Goal: Transaction & Acquisition: Purchase product/service

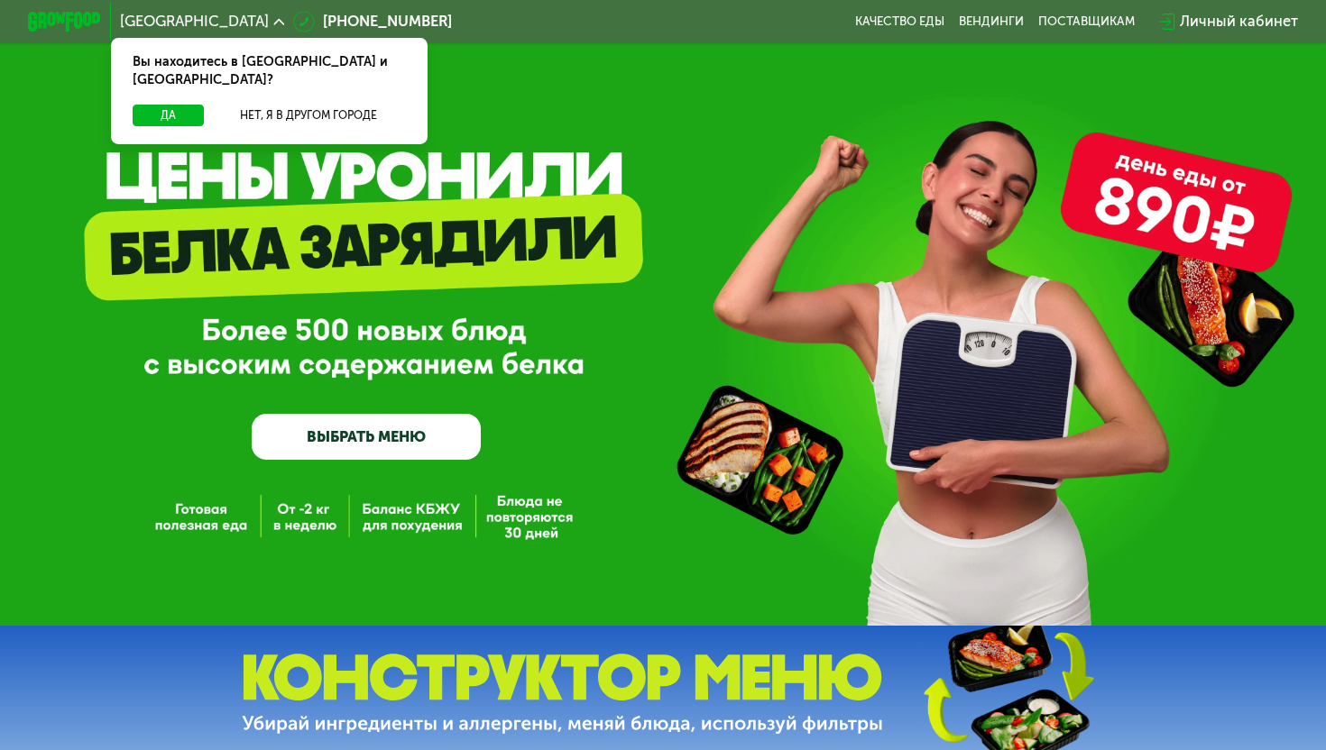
click at [390, 431] on link "ВЫБРАТЬ МЕНЮ" at bounding box center [366, 437] width 229 height 46
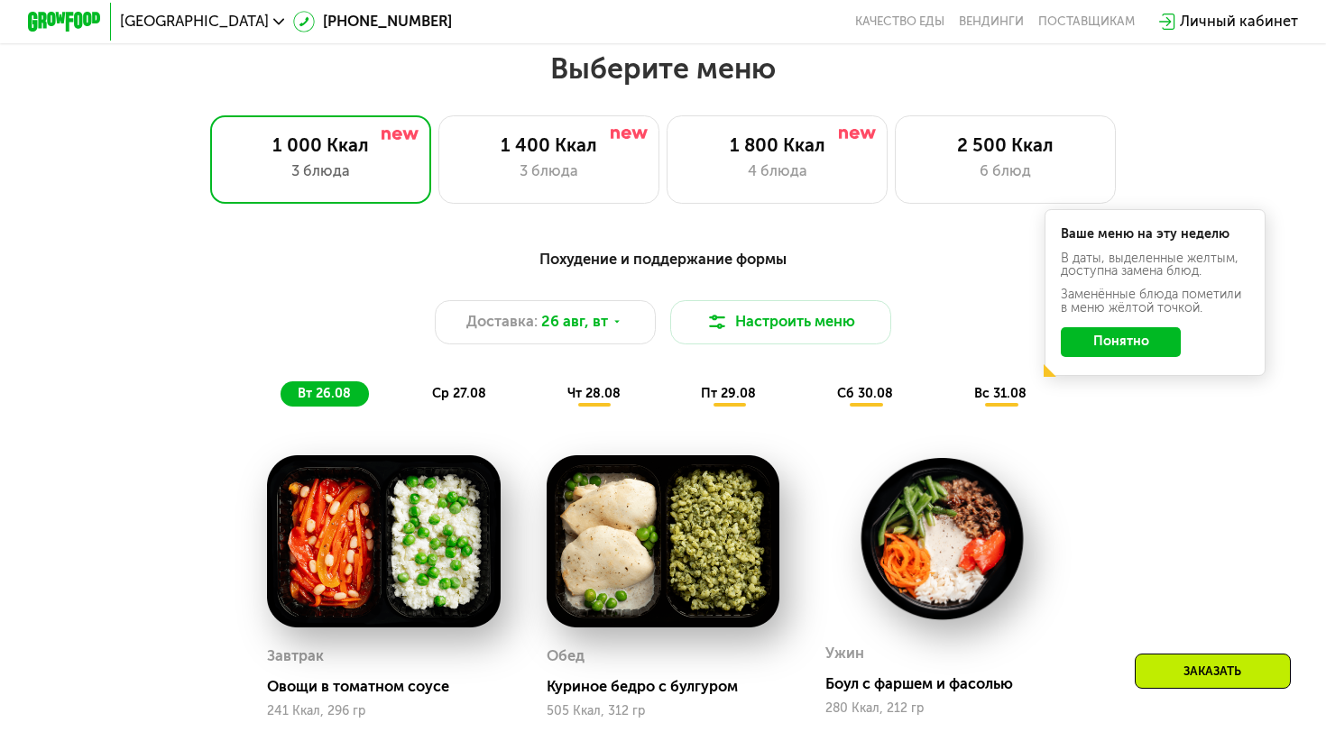
scroll to position [782, 0]
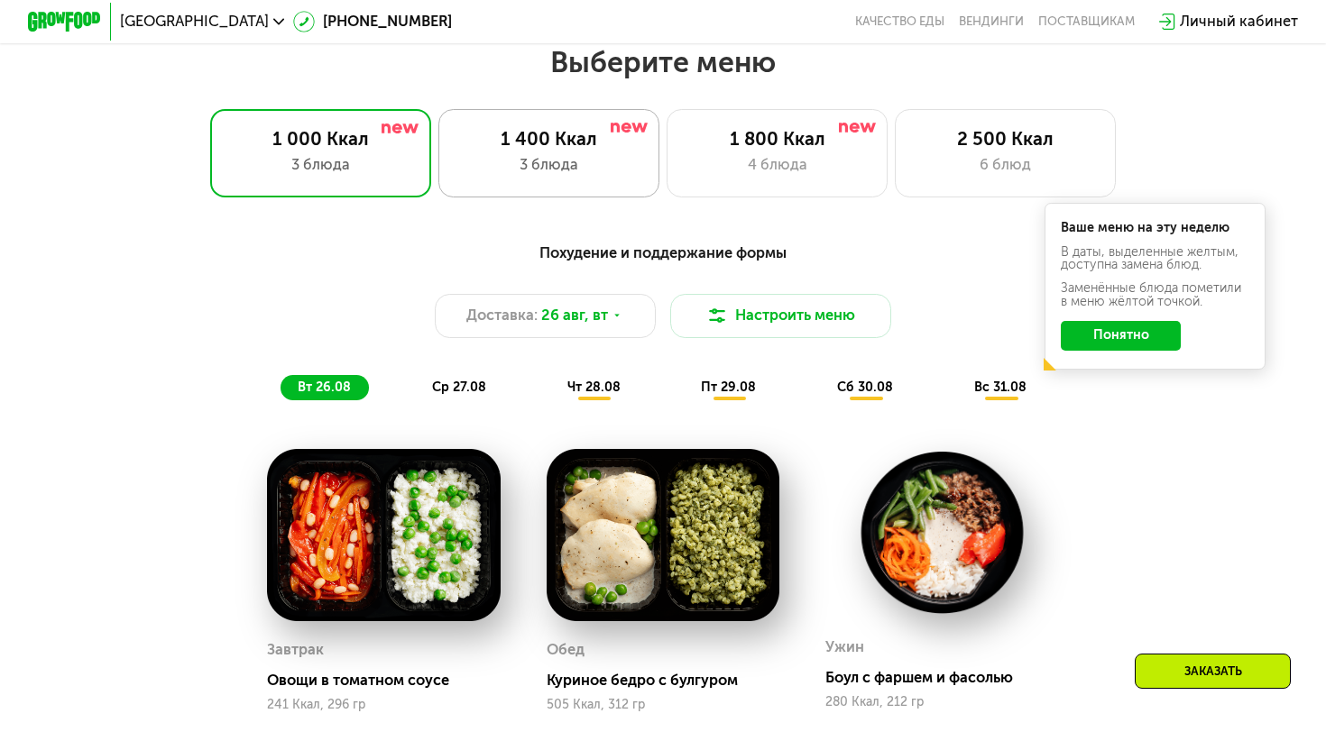
click at [666, 179] on div "1 400 Ккал 3 блюда" at bounding box center [776, 153] width 221 height 88
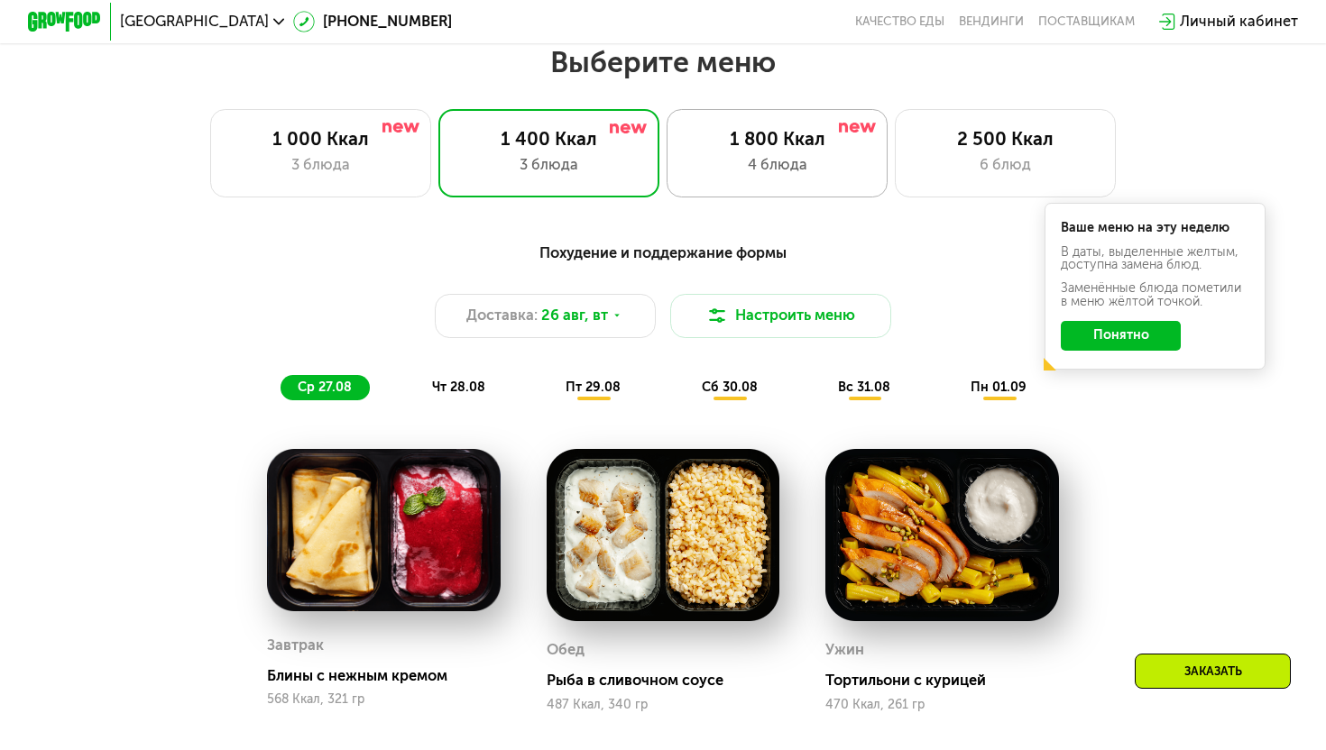
click at [895, 183] on div "1 800 Ккал 4 блюда" at bounding box center [1005, 153] width 221 height 88
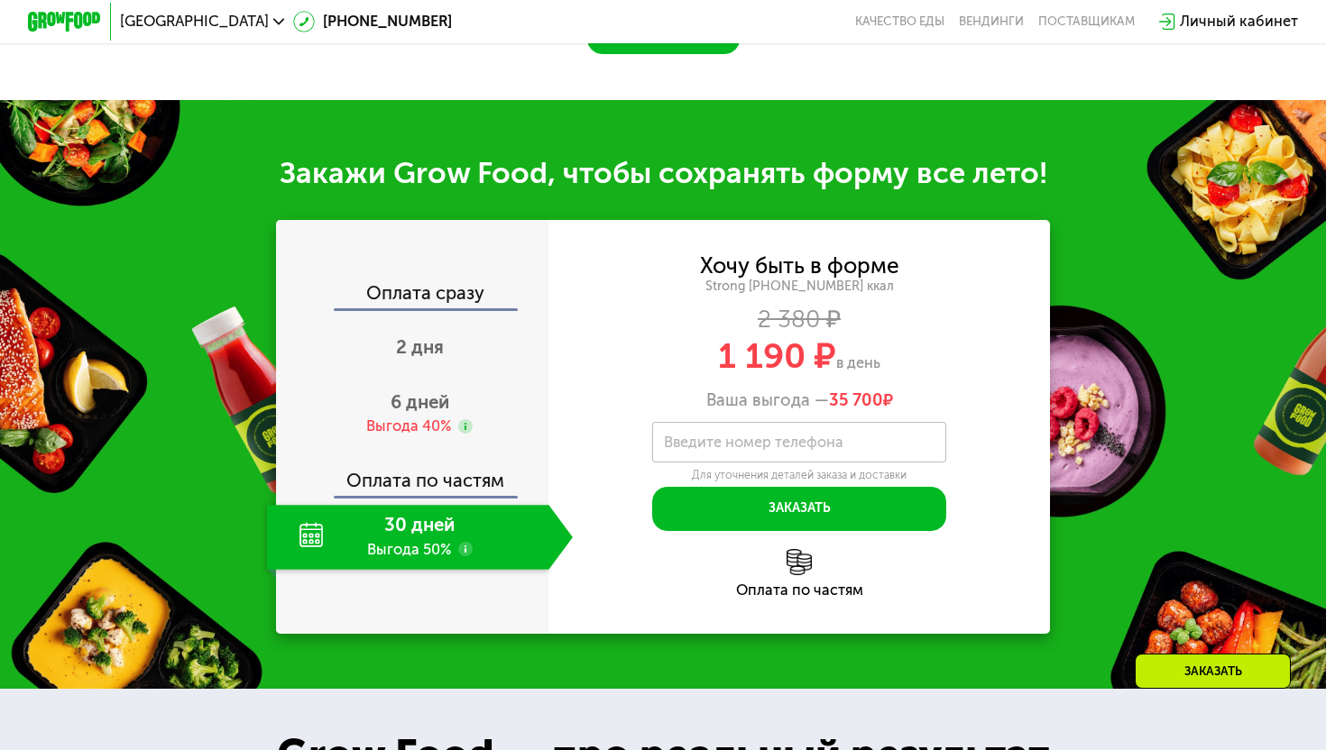
scroll to position [1771, 0]
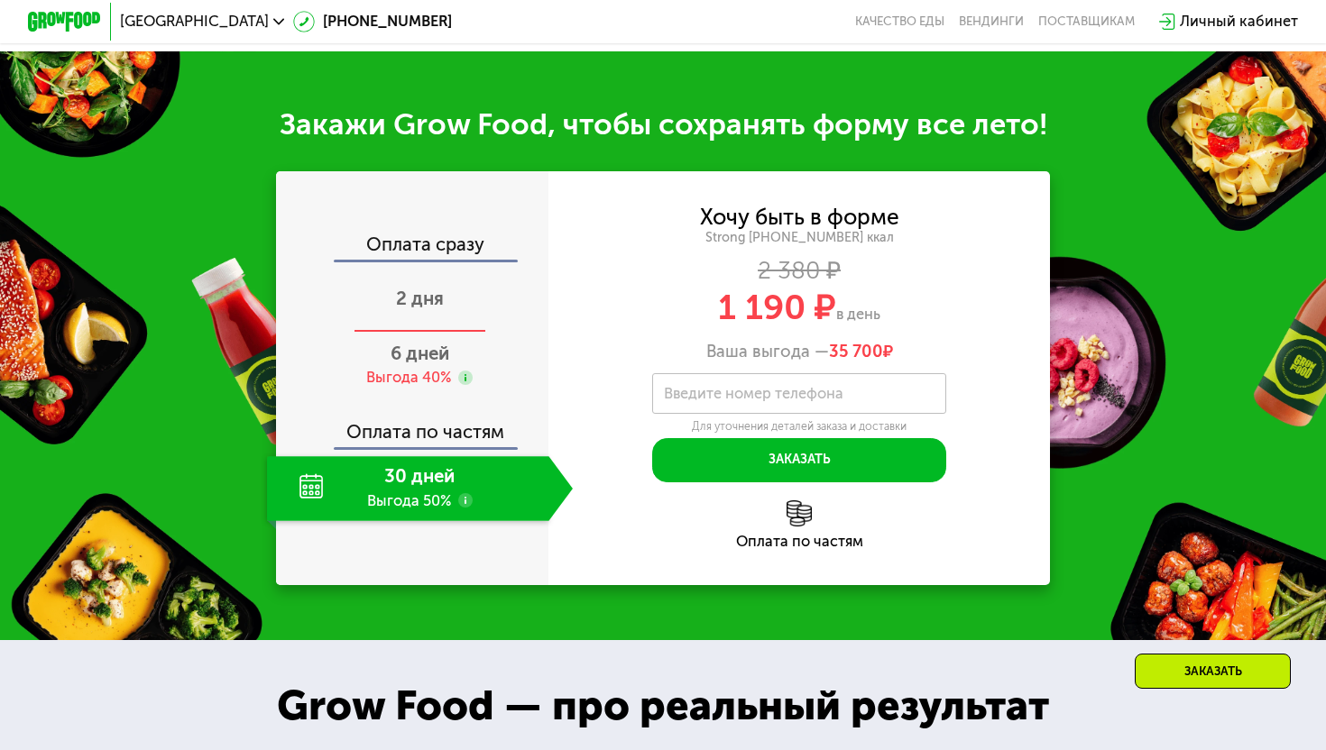
click at [421, 333] on div "2 дня" at bounding box center [420, 301] width 306 height 64
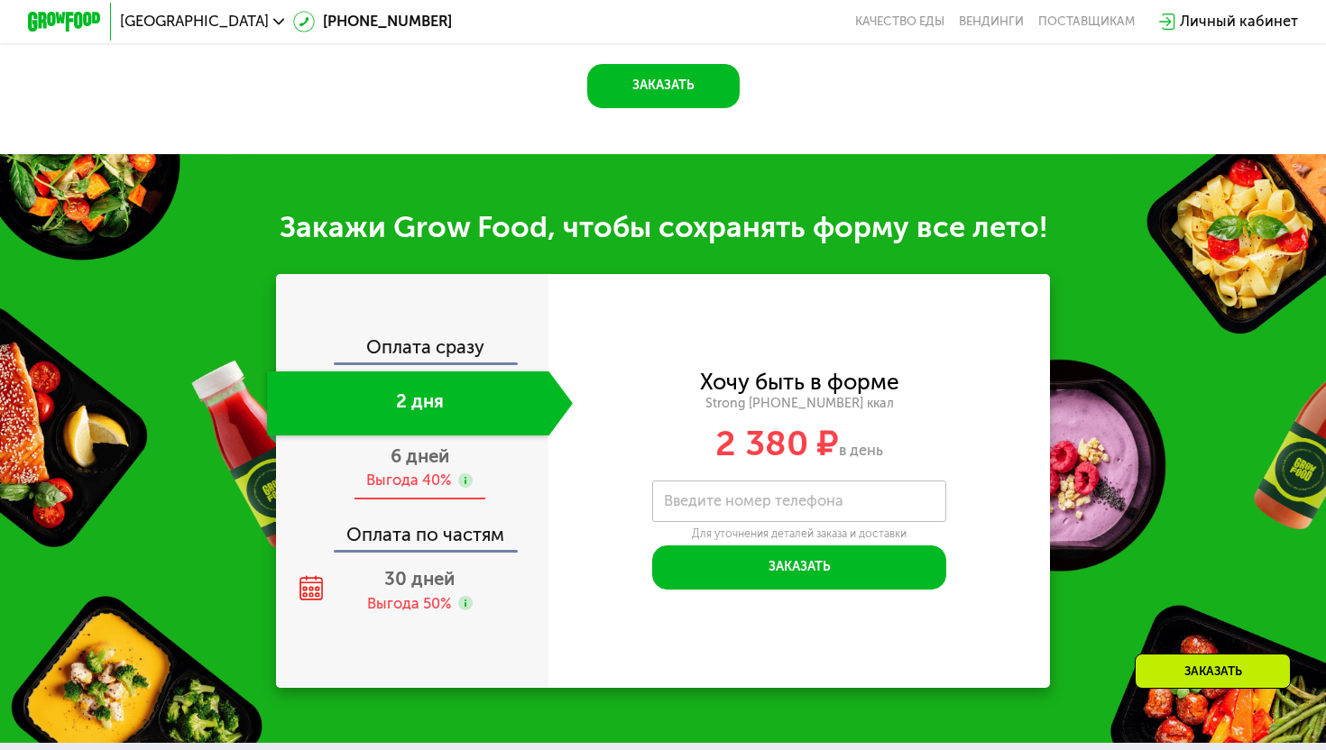
click at [419, 462] on span "6 дней" at bounding box center [419, 456] width 59 height 22
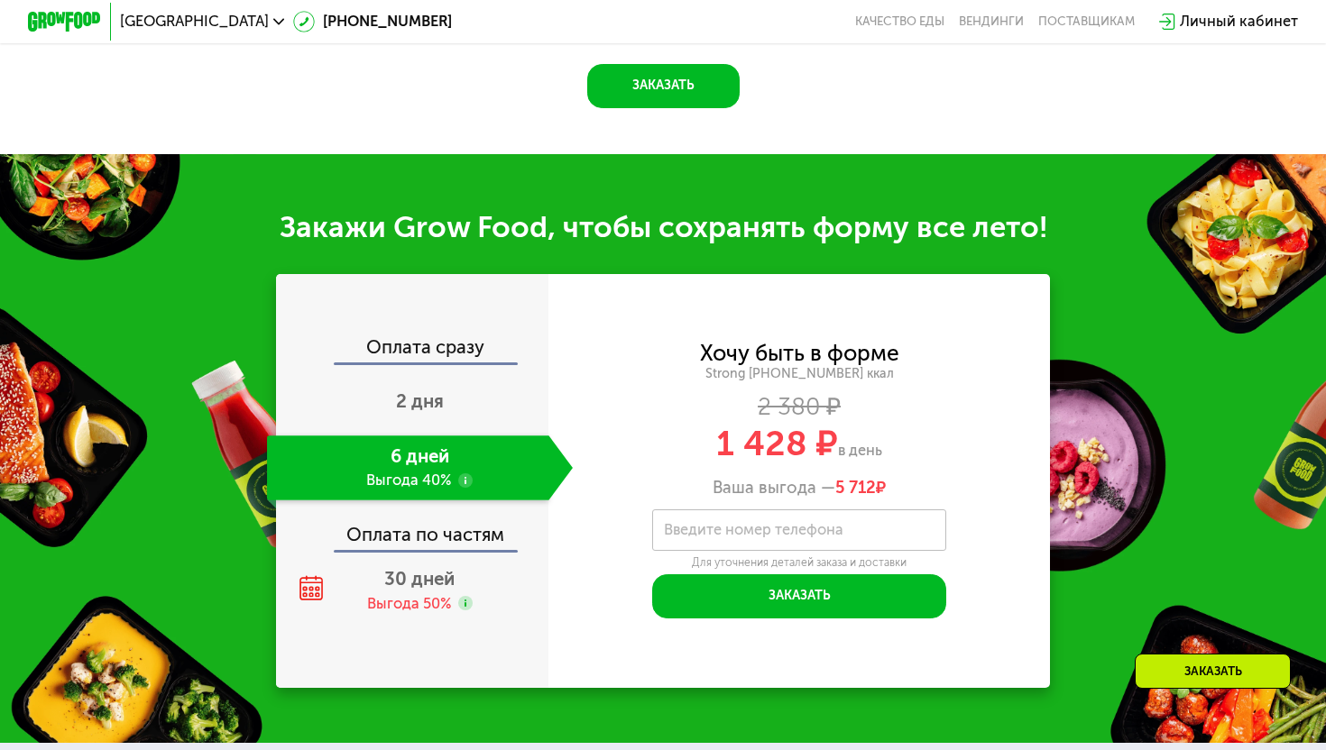
click at [403, 535] on div "Оплата по частям" at bounding box center [413, 529] width 271 height 42
click at [428, 589] on div "30 дней Выгода 50%" at bounding box center [420, 591] width 306 height 64
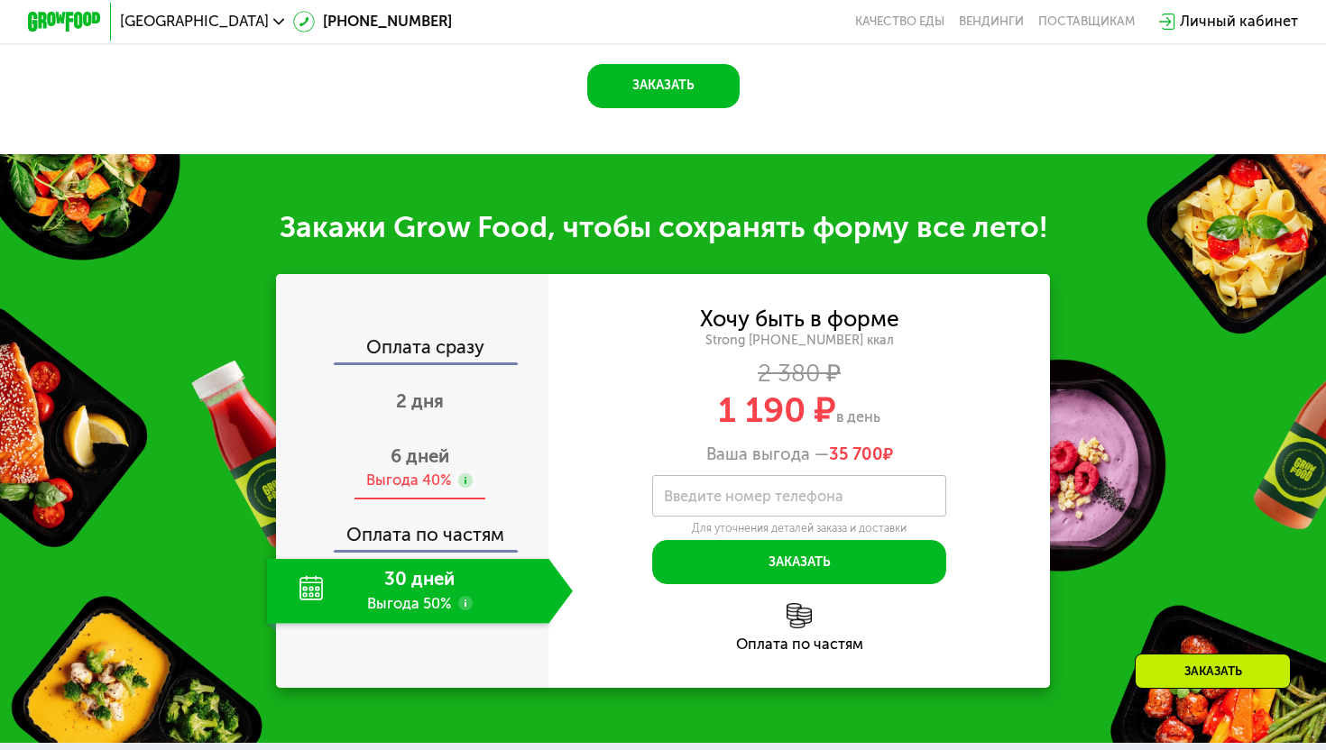
click at [423, 460] on span "6 дней" at bounding box center [419, 456] width 59 height 22
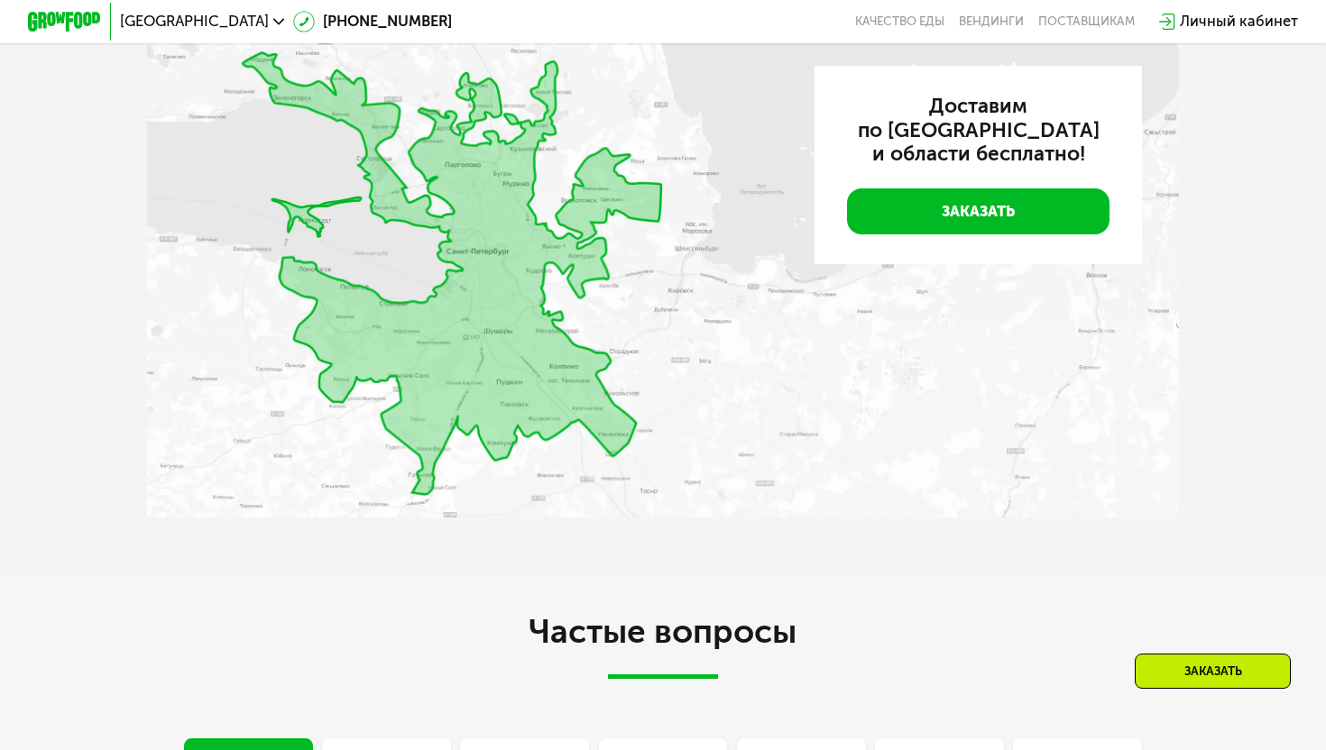
scroll to position [3964, 0]
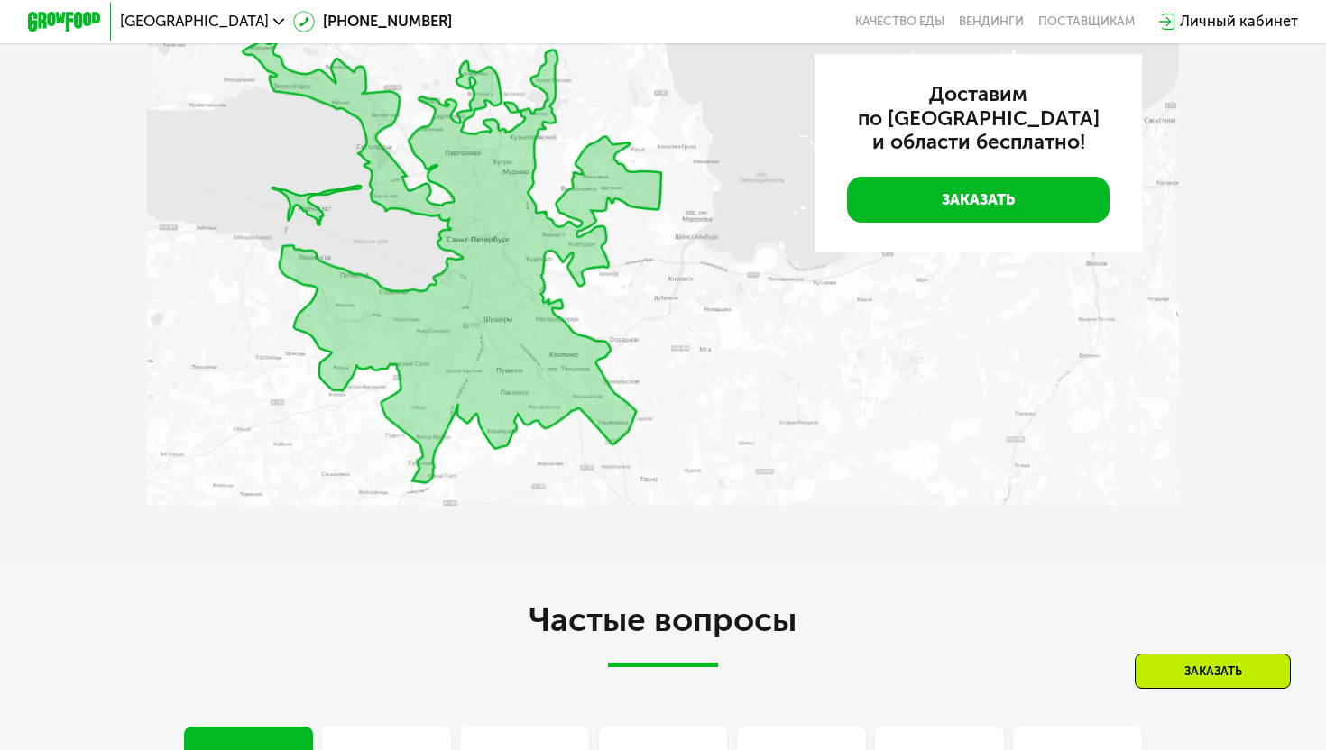
click at [241, 23] on span "[GEOGRAPHIC_DATA]" at bounding box center [194, 21] width 149 height 14
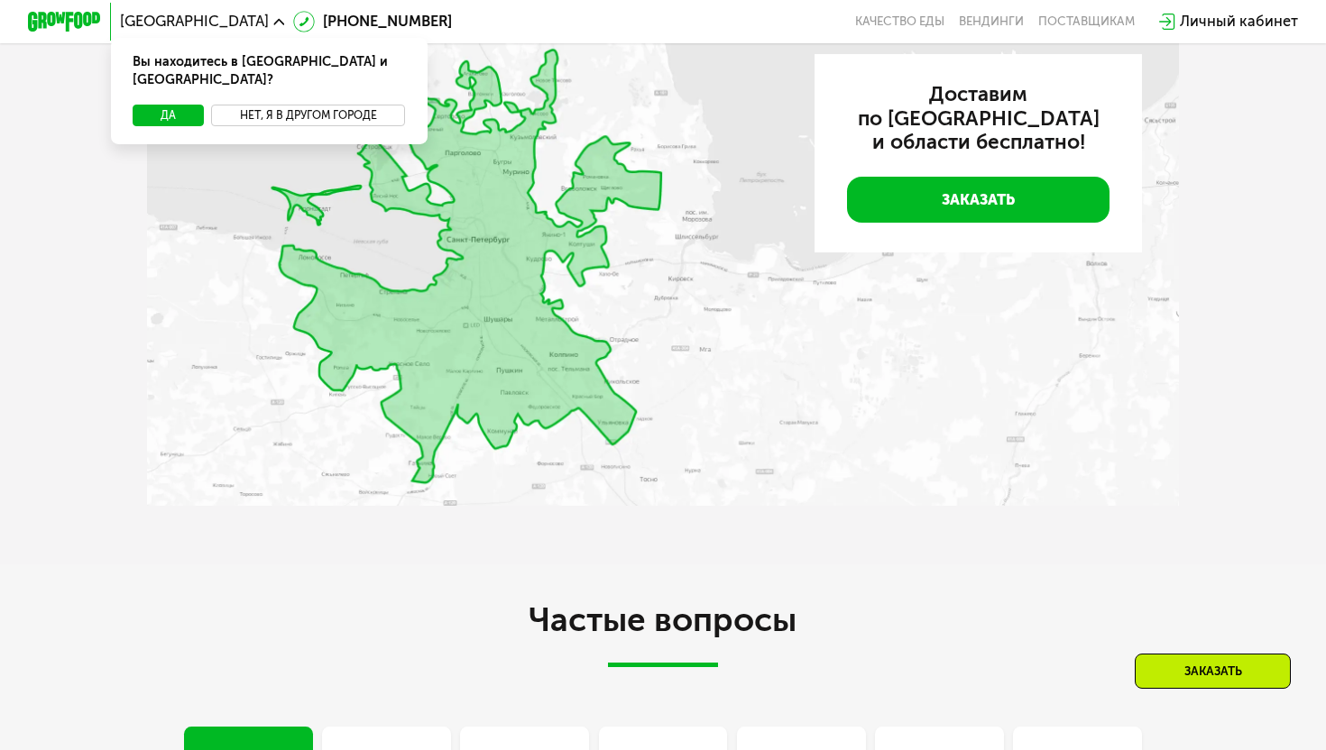
click at [253, 105] on button "Нет, я в другом городе" at bounding box center [308, 116] width 194 height 23
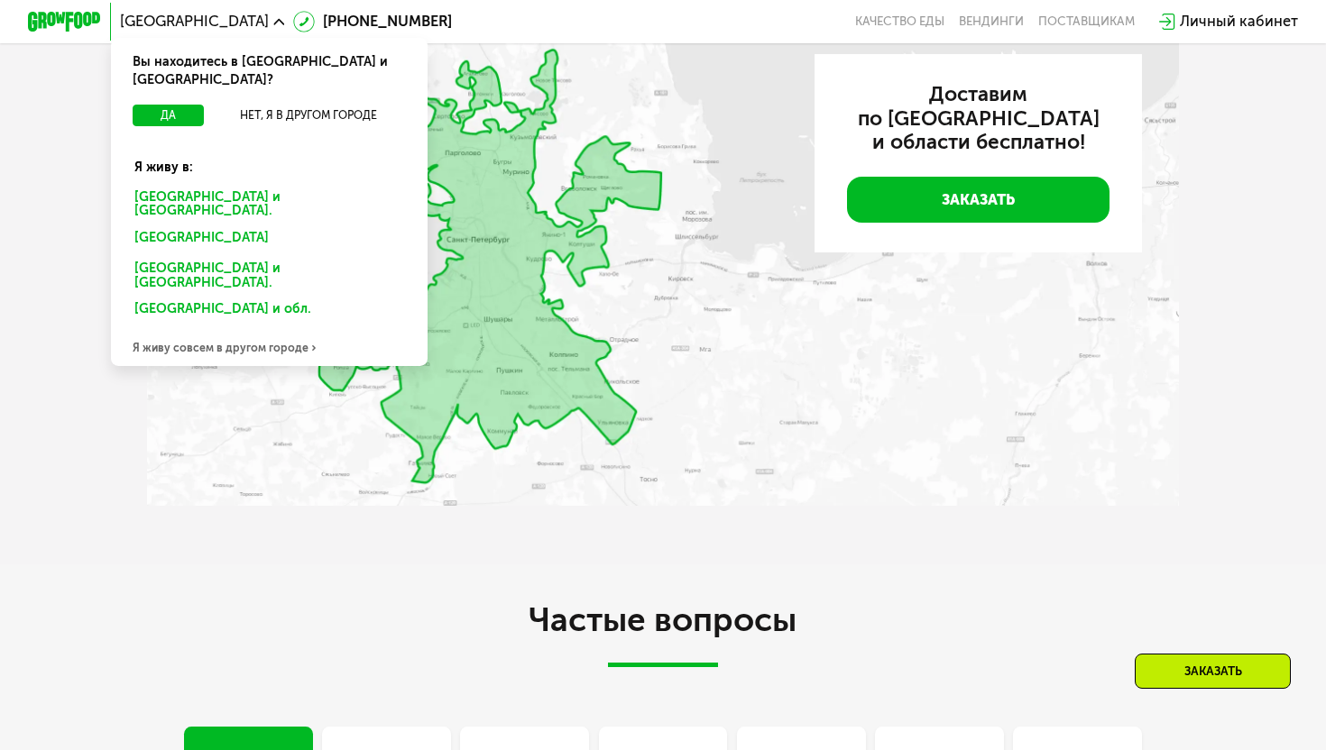
click at [195, 225] on div "[GEOGRAPHIC_DATA] и [GEOGRAPHIC_DATA]." at bounding box center [266, 240] width 288 height 30
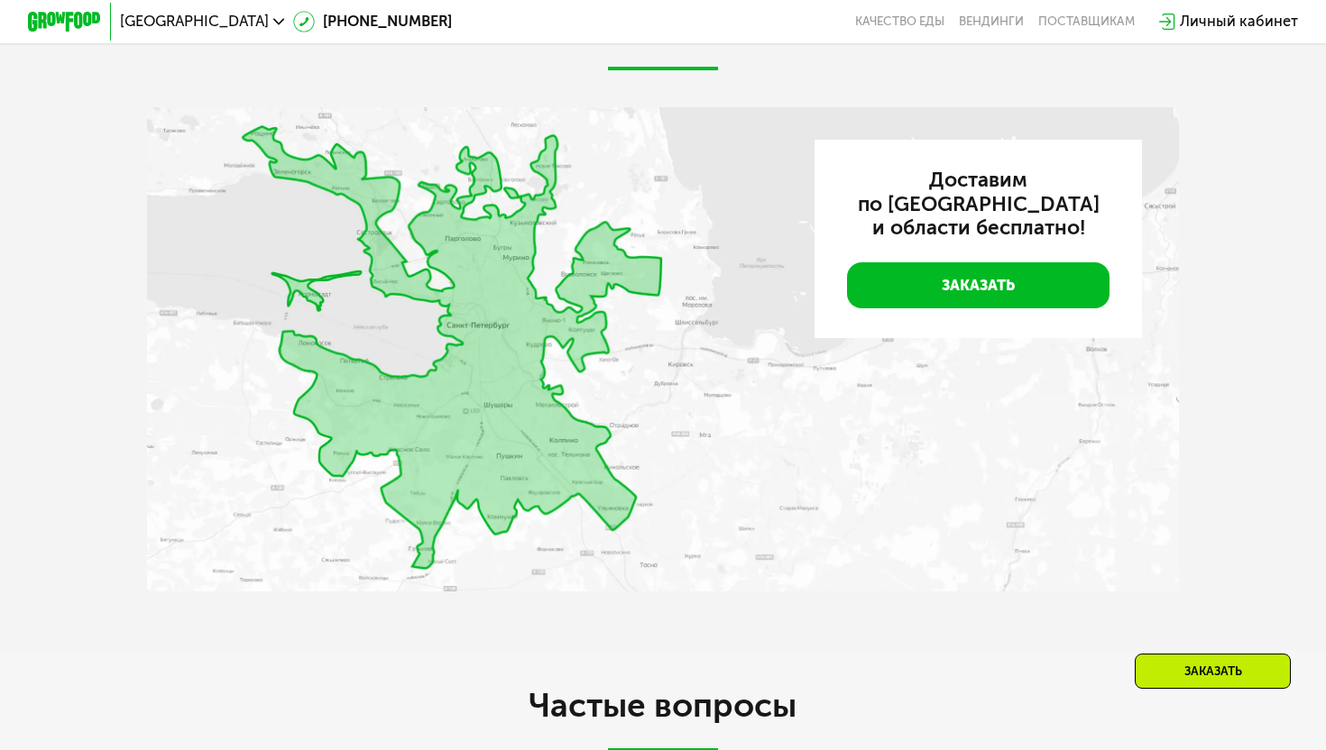
scroll to position [4048, 0]
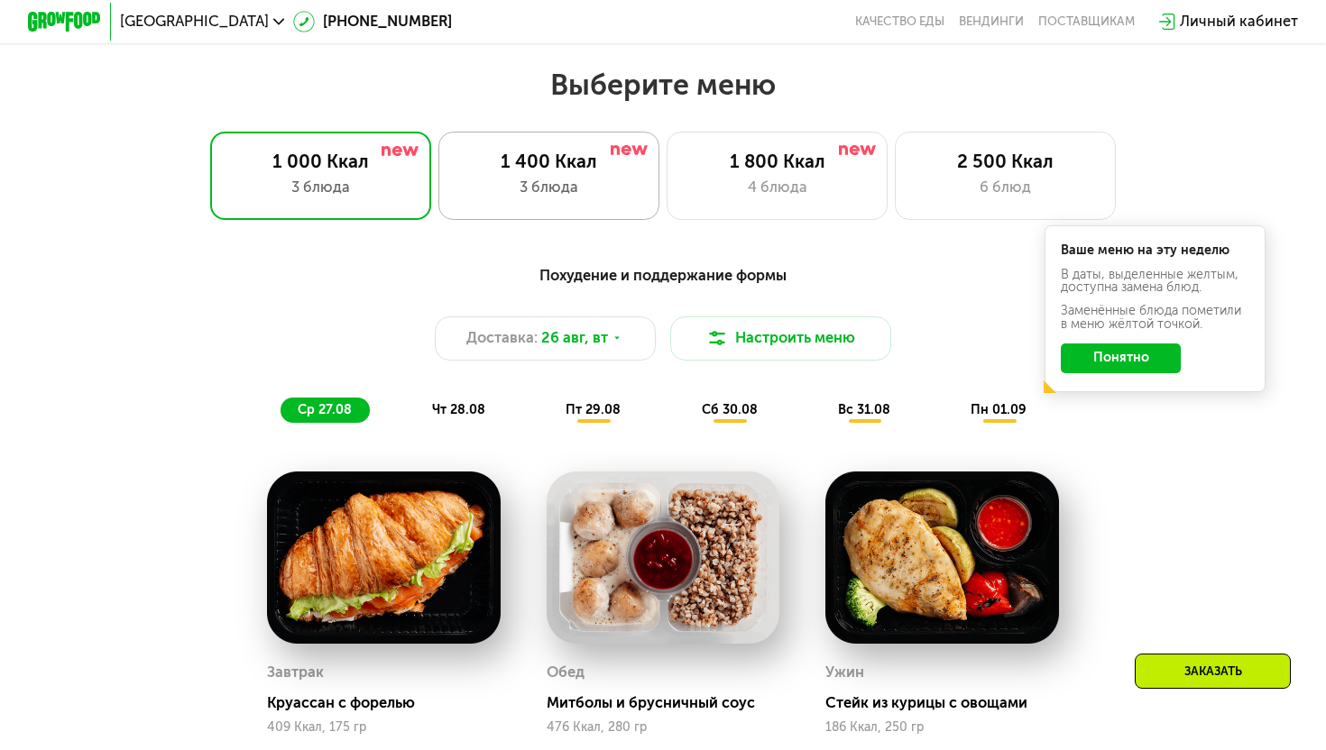
scroll to position [739, 0]
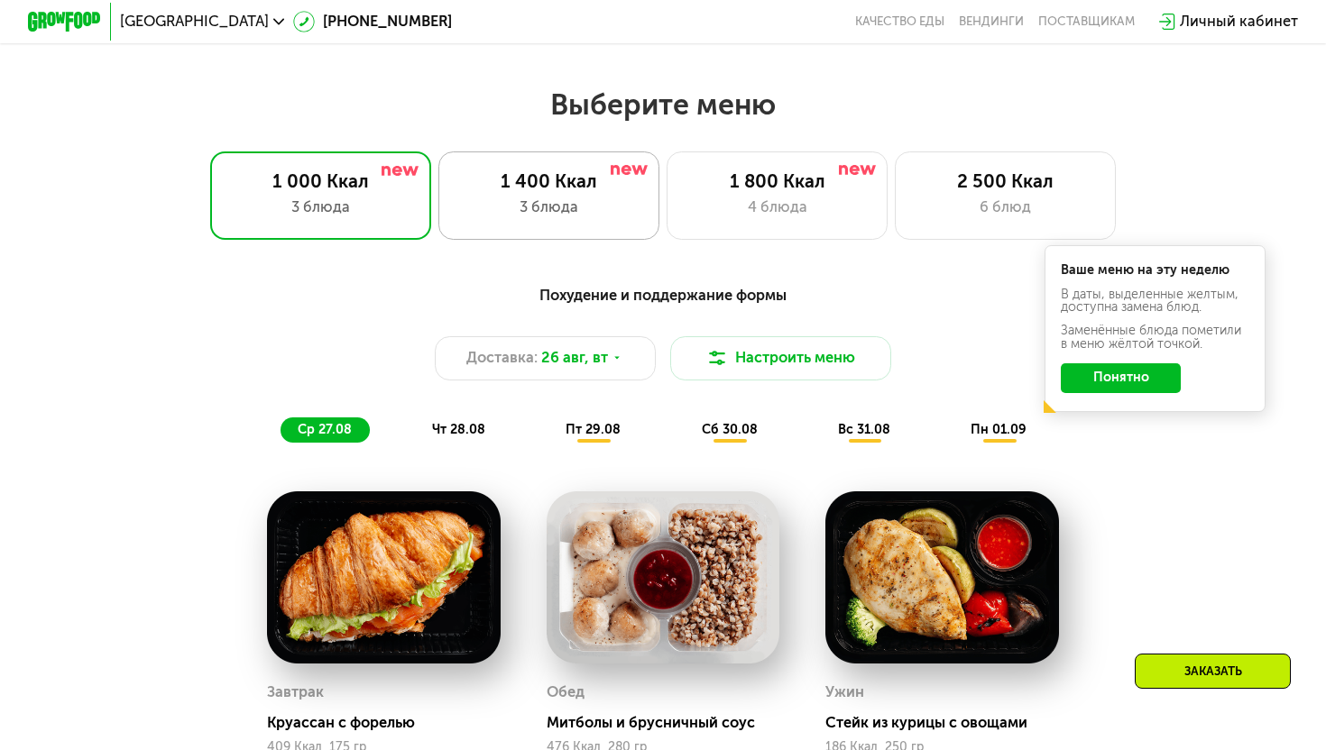
click at [508, 189] on div "1 400 Ккал" at bounding box center [548, 181] width 182 height 23
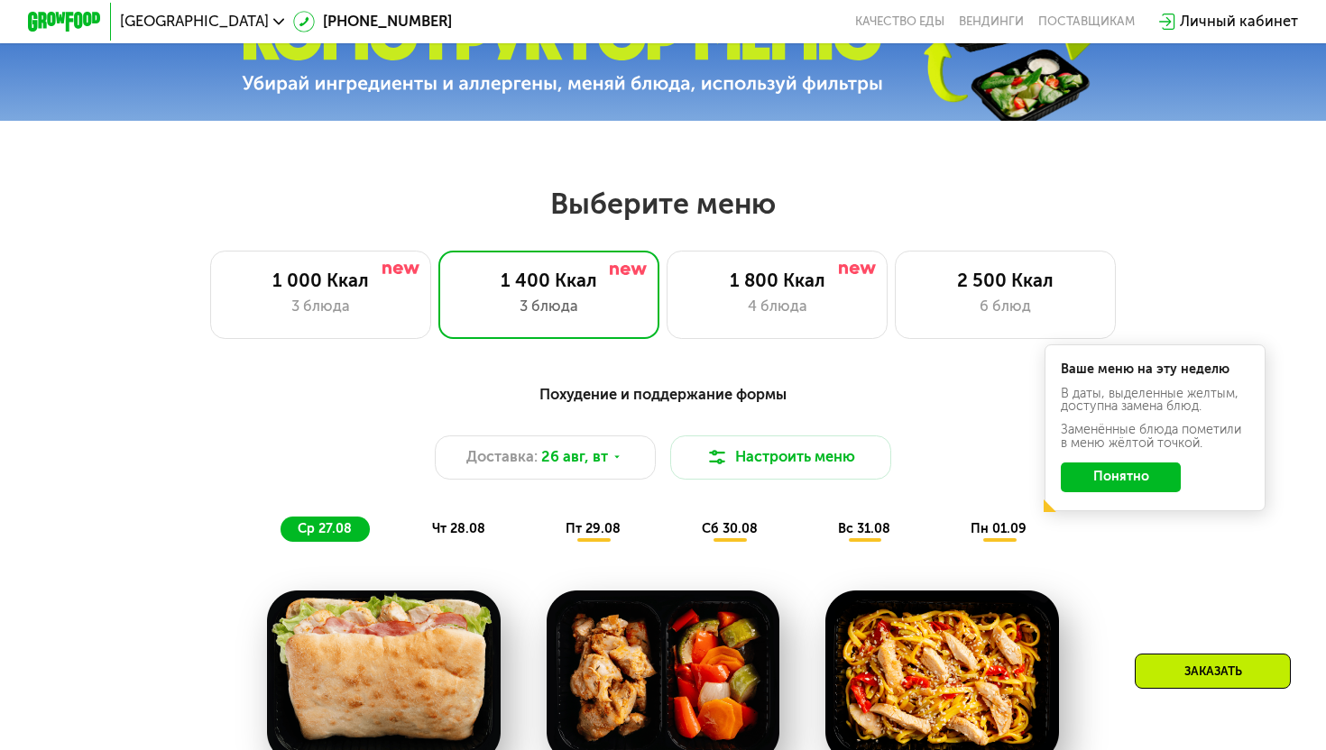
scroll to position [634, 0]
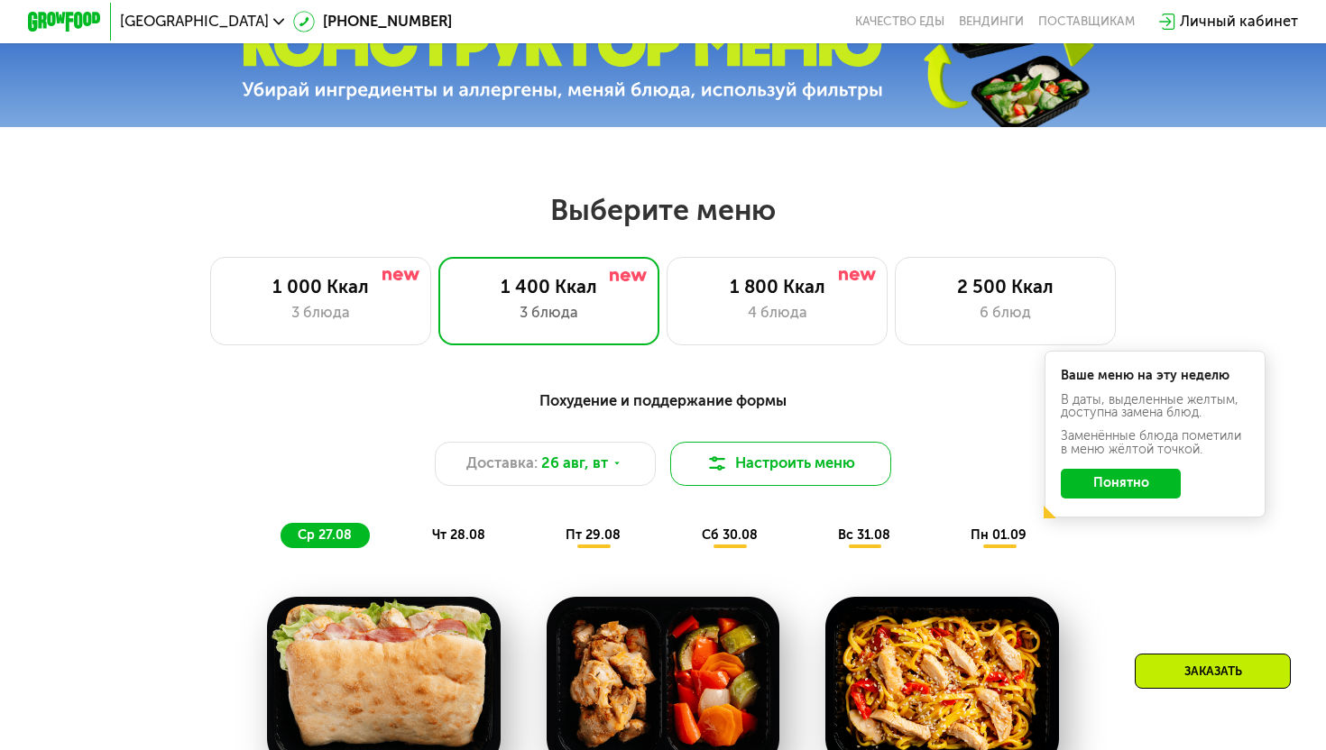
click at [701, 454] on button "Настроить меню" at bounding box center [780, 464] width 221 height 44
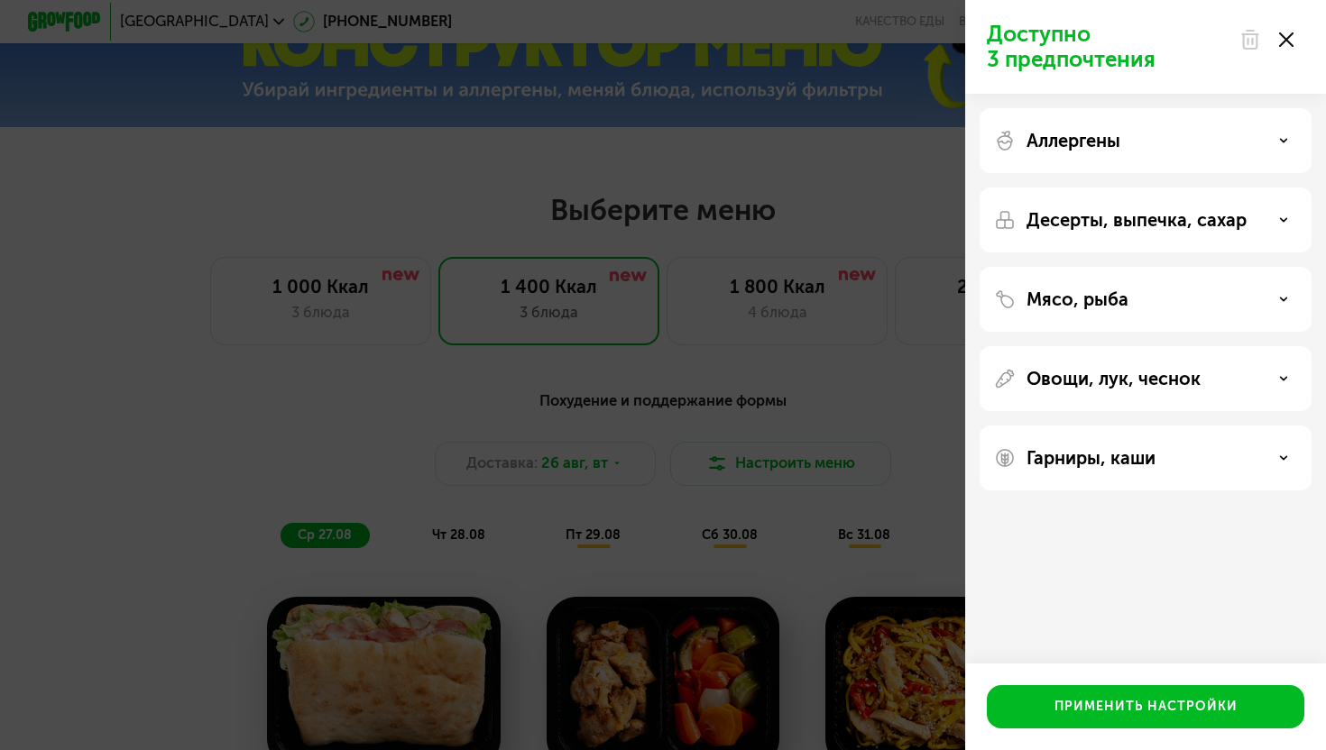
click at [831, 280] on div "Доступно 3 предпочтения Аллергены Десерты, выпечка, сахар Мясо, рыба Овощи, лук…" at bounding box center [663, 375] width 1326 height 750
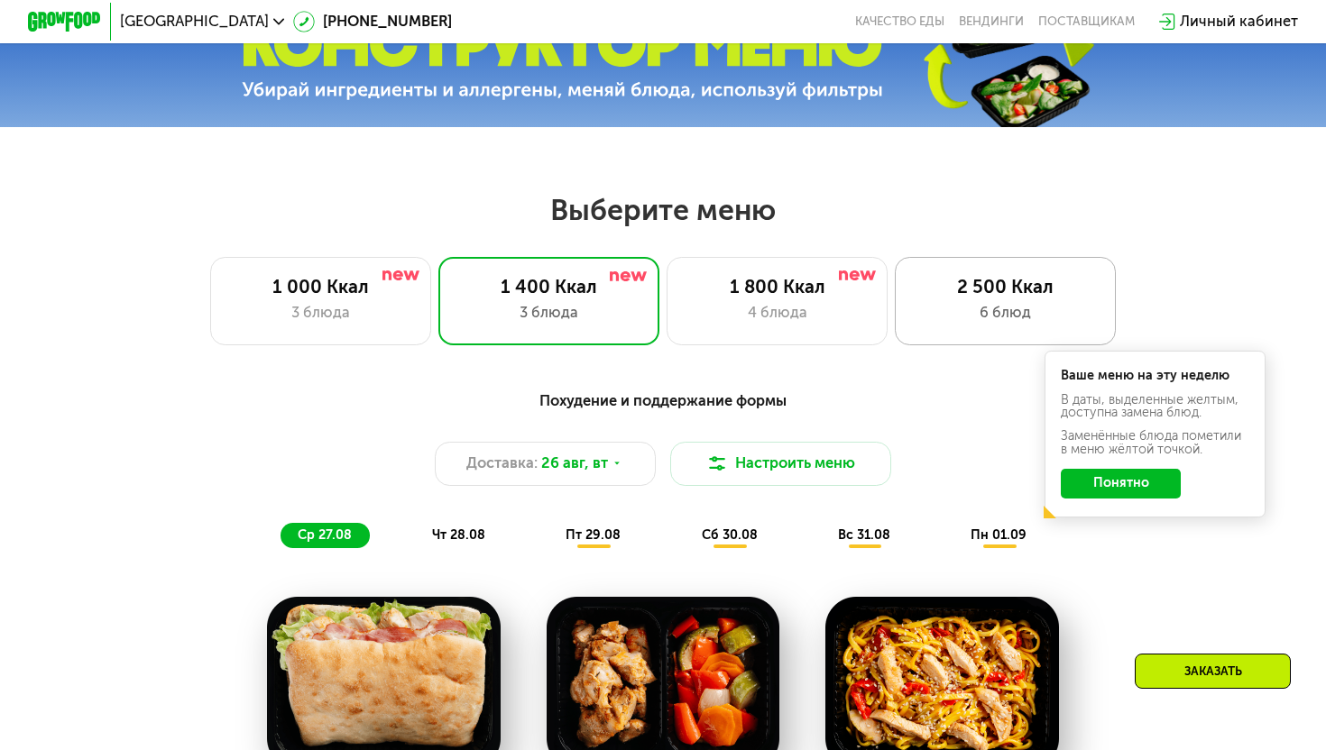
click at [945, 302] on div "6 блюд" at bounding box center [1005, 313] width 182 height 23
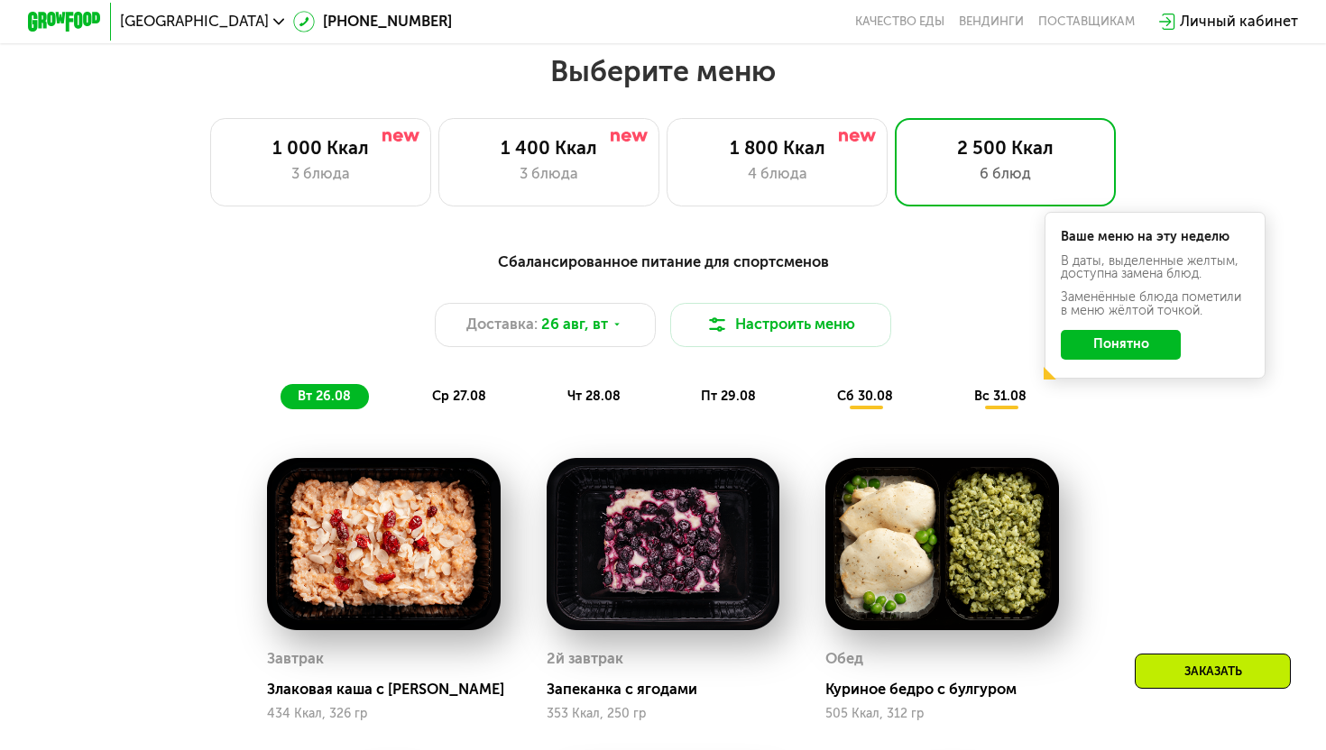
scroll to position [734, 0]
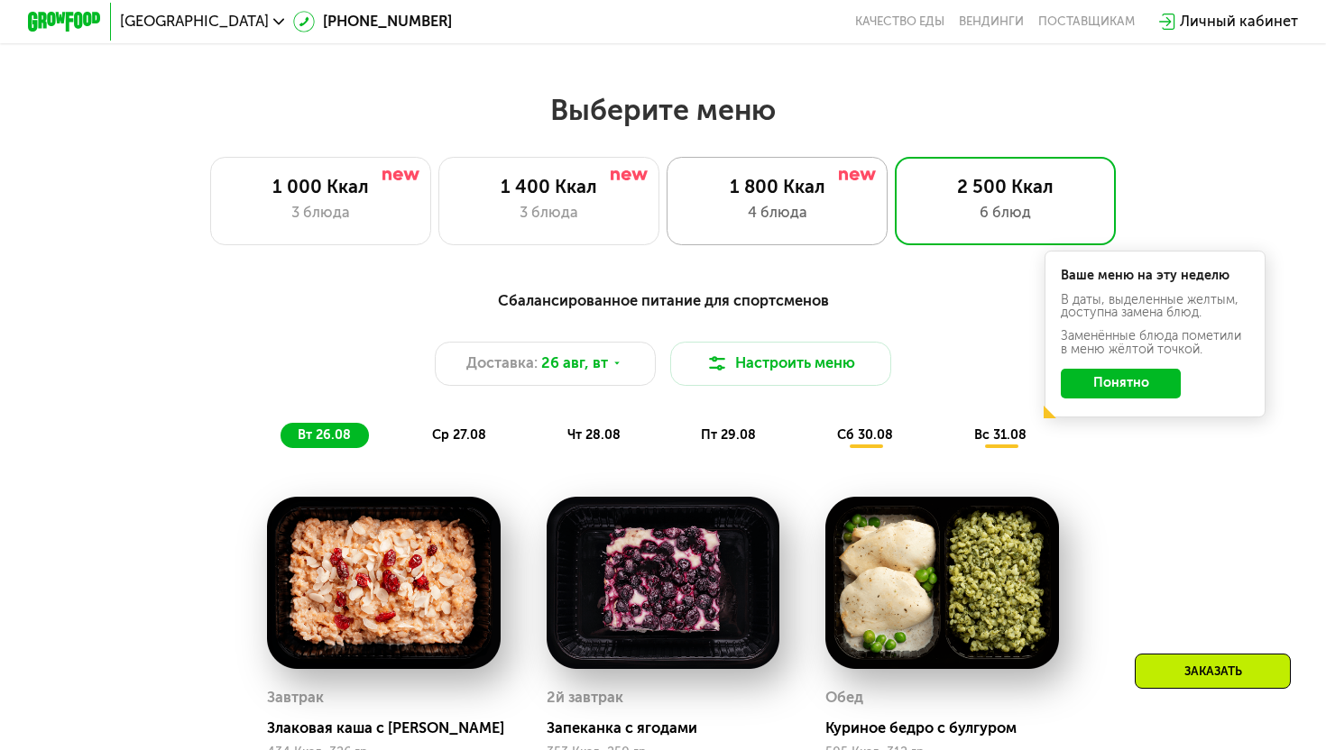
click at [835, 217] on div "4 блюда" at bounding box center [776, 213] width 182 height 23
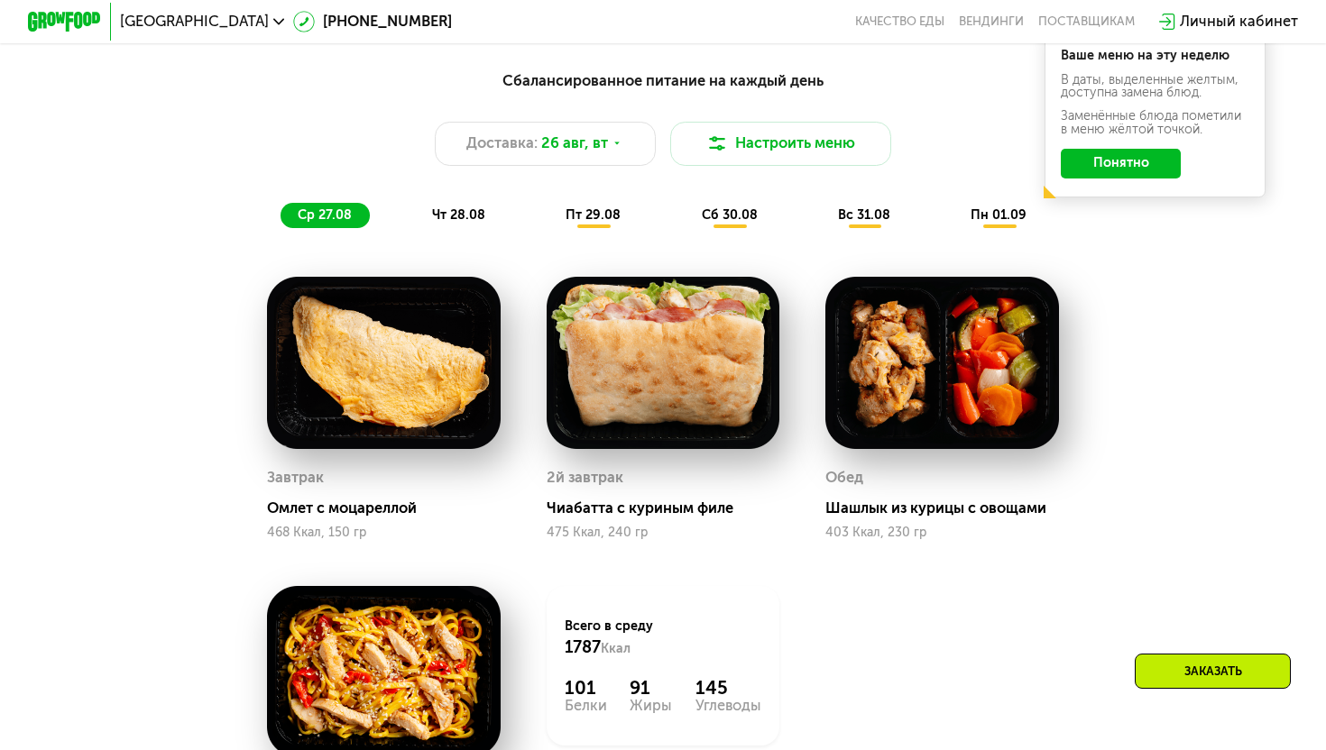
scroll to position [1005, 0]
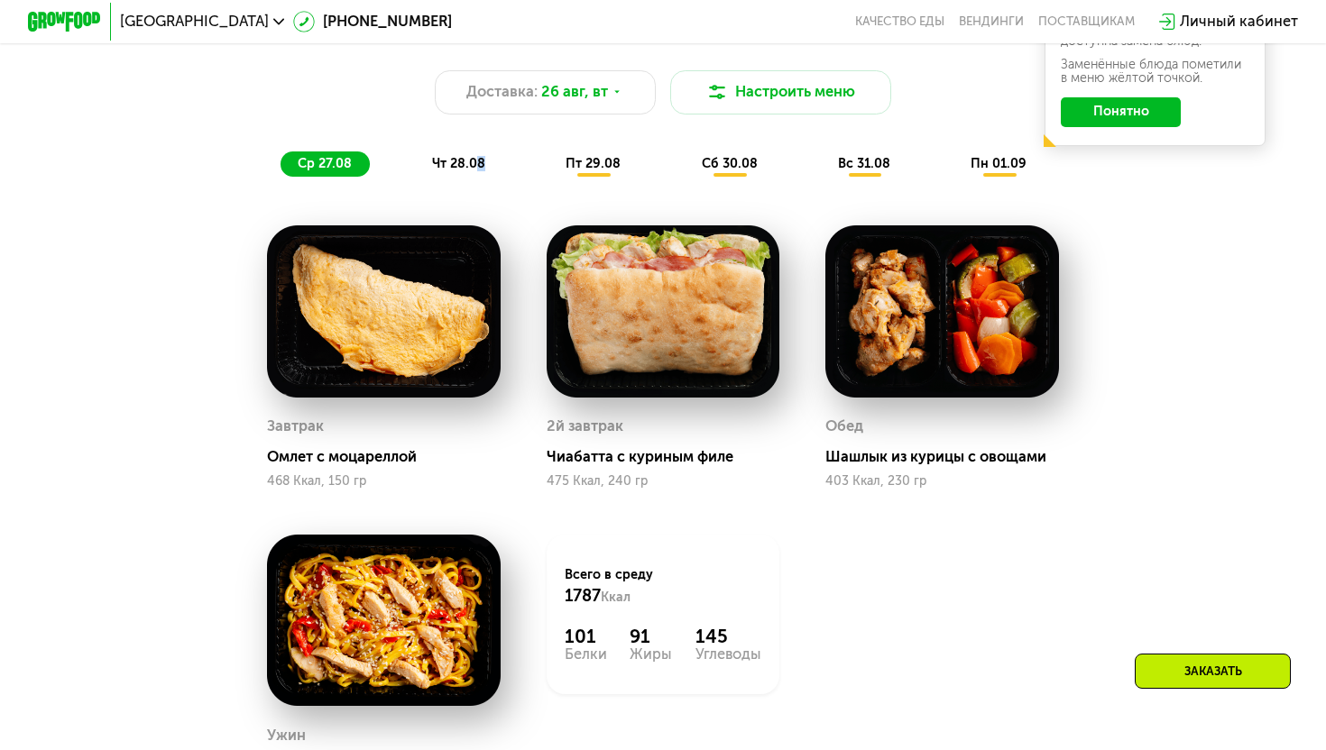
click at [475, 170] on span "чт 28.08" at bounding box center [458, 163] width 53 height 15
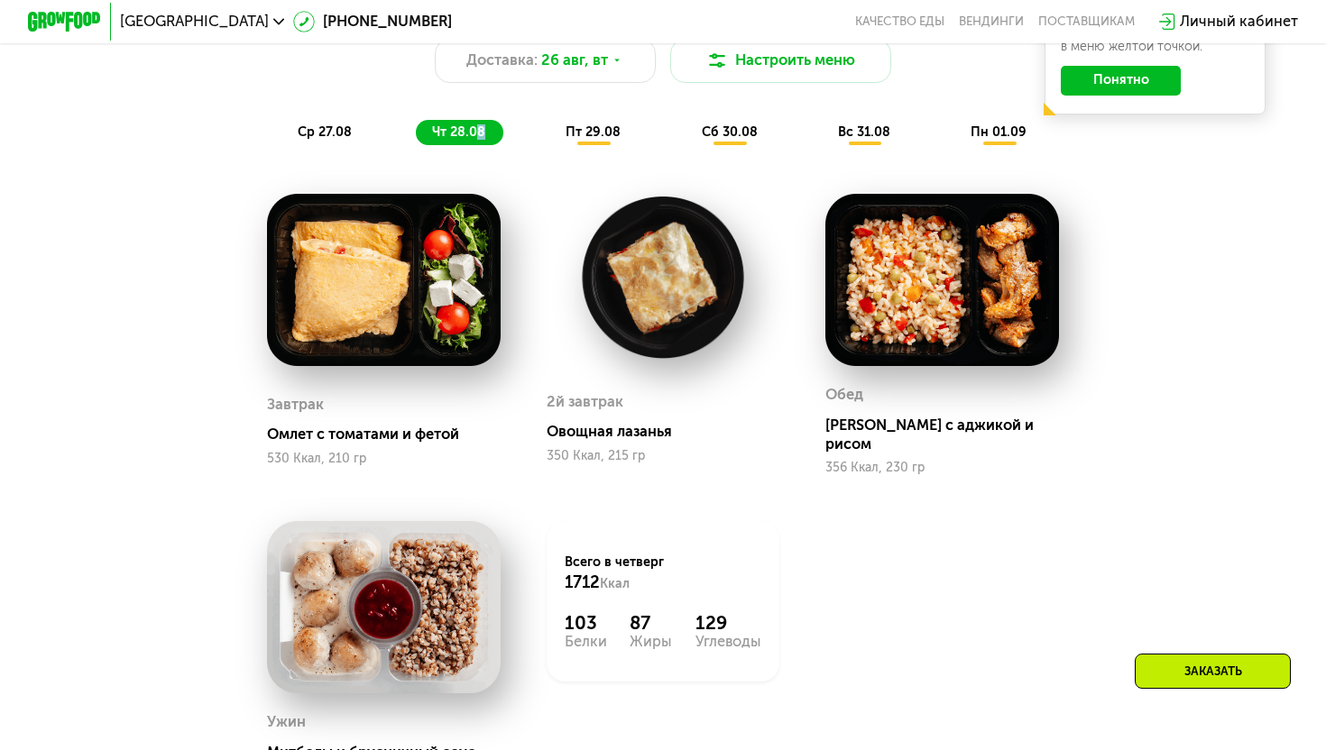
scroll to position [1035, 0]
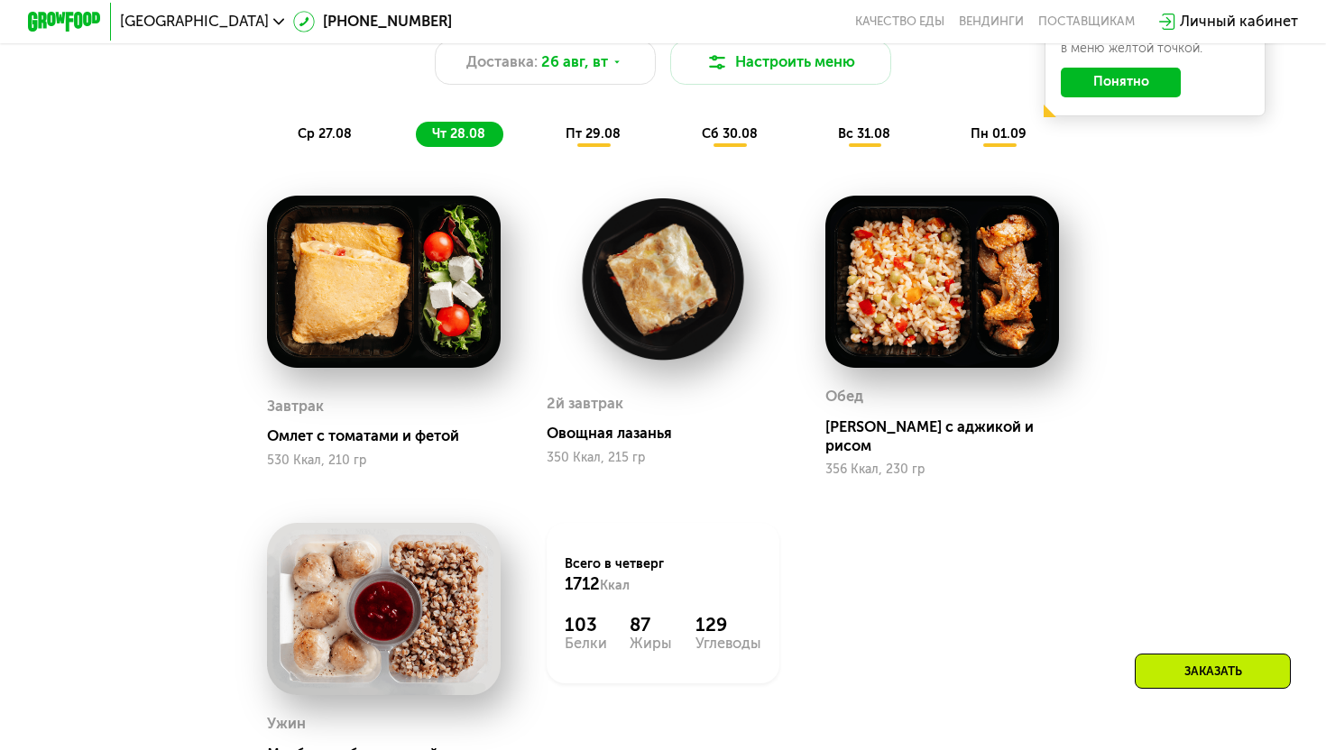
click at [684, 142] on div "пт 29.08" at bounding box center [729, 135] width 91 height 26
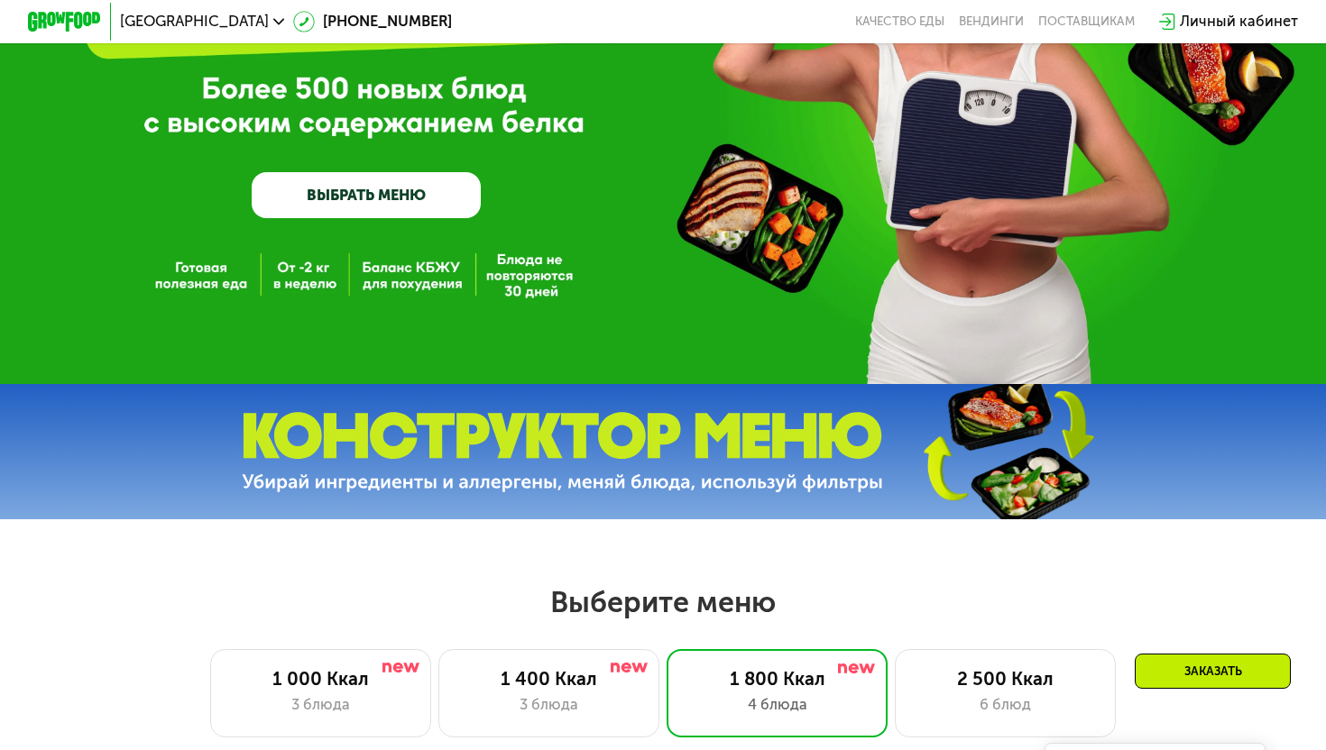
scroll to position [0, 0]
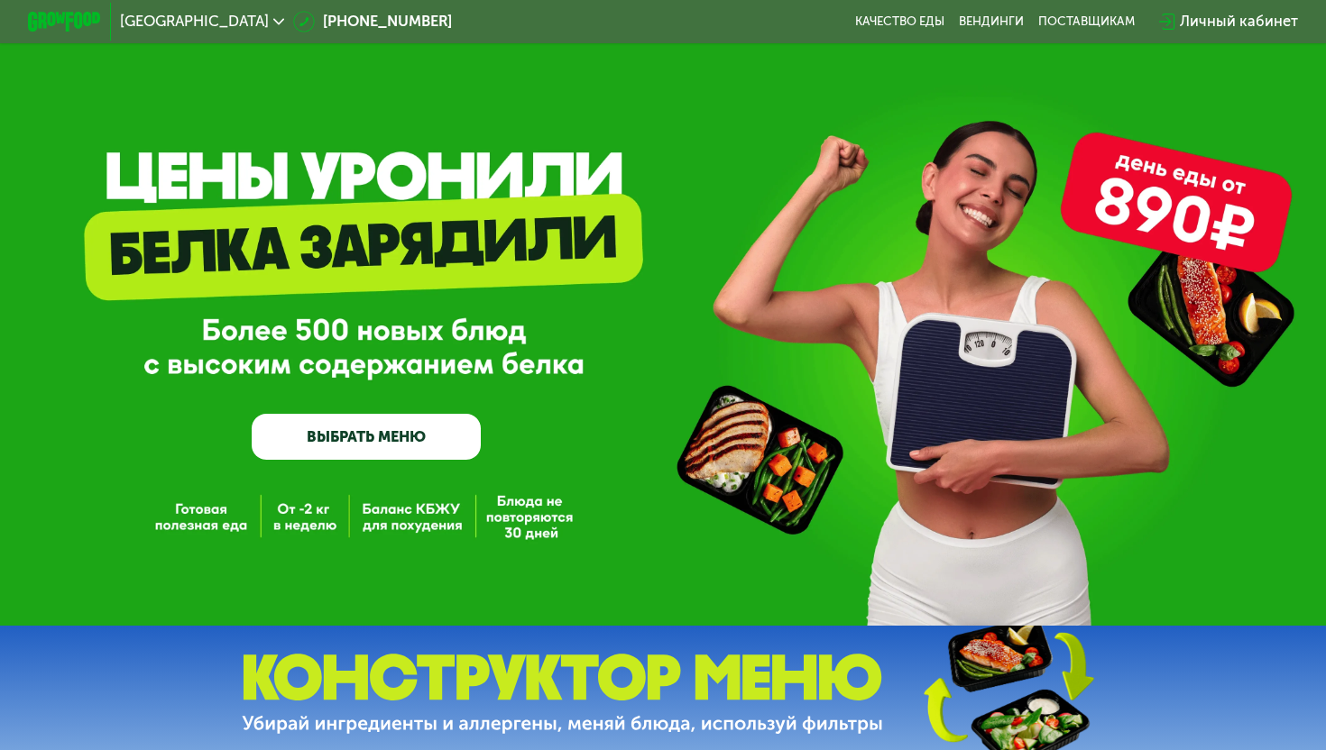
click at [843, 0] on div "Москва 8 (800) 555-21-78 Качество еды Вендинги поставщикам Личный кабинет" at bounding box center [663, 21] width 1326 height 43
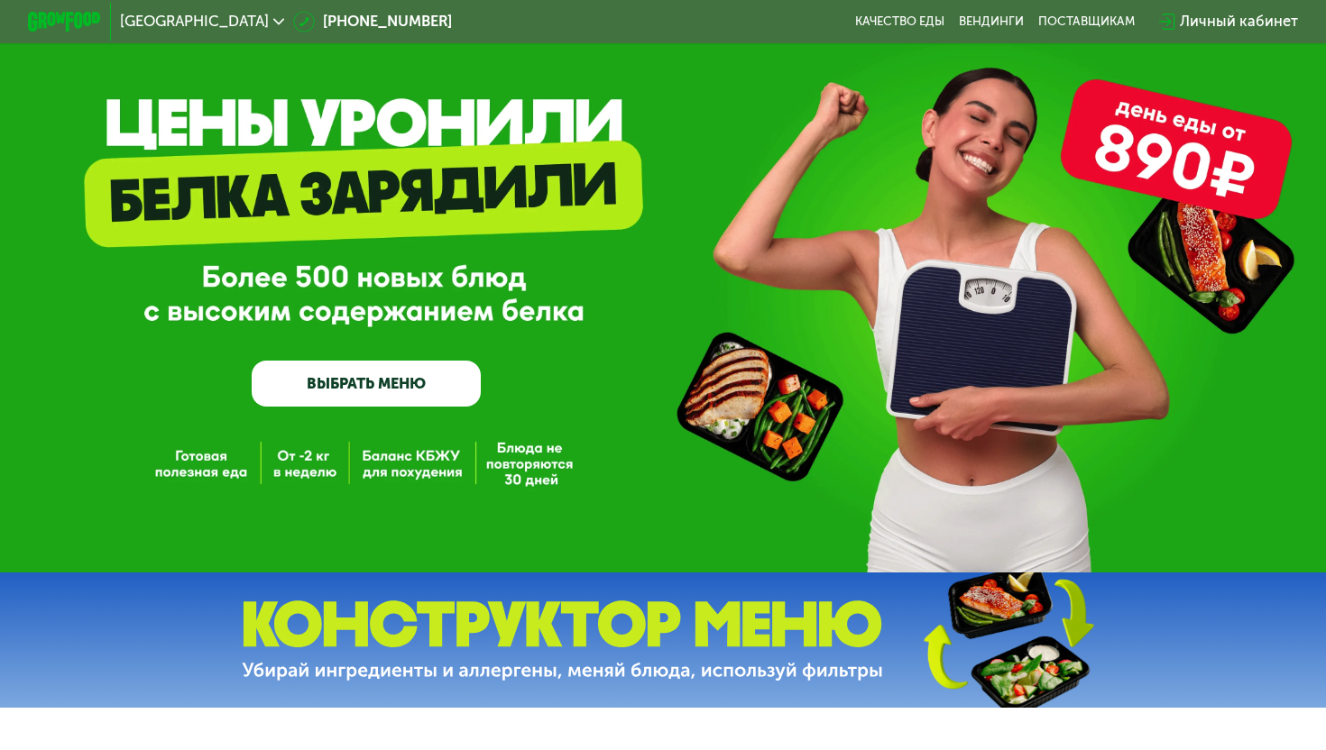
scroll to position [54, 0]
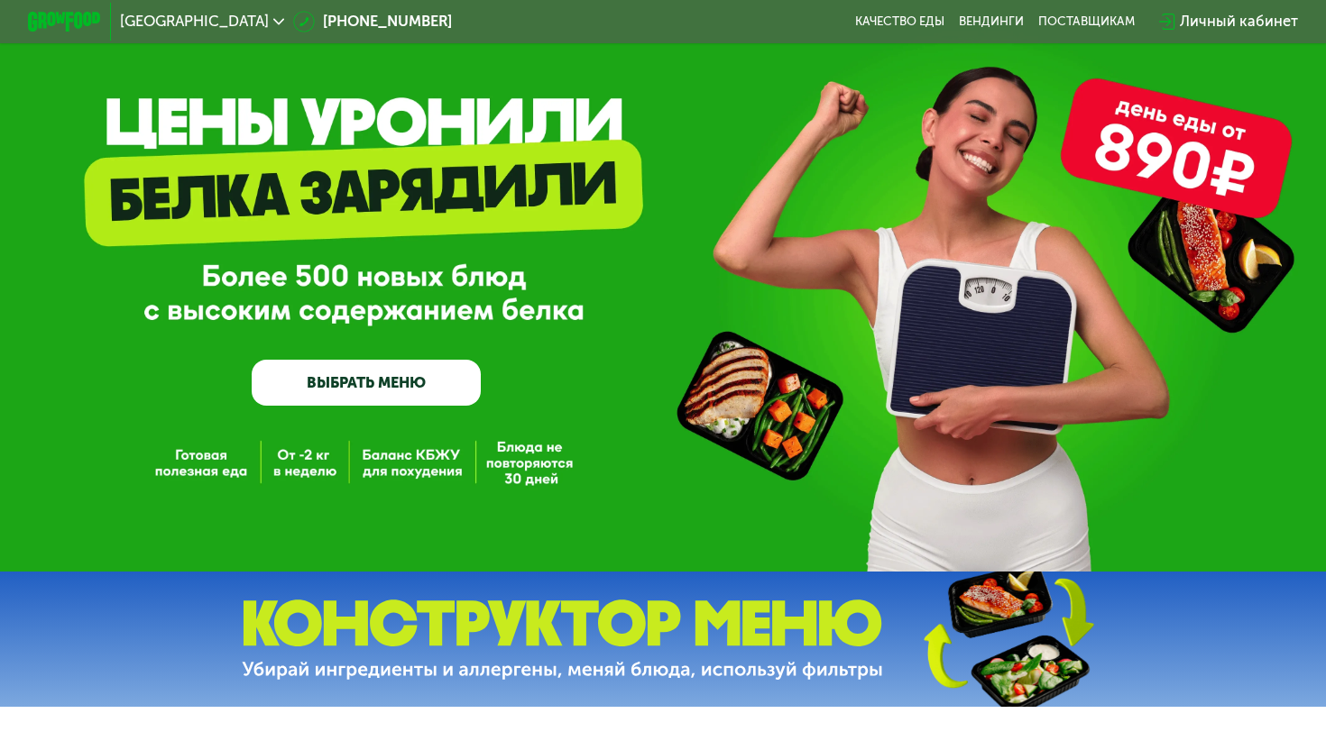
click at [420, 374] on link "ВЫБРАТЬ МЕНЮ" at bounding box center [366, 383] width 229 height 46
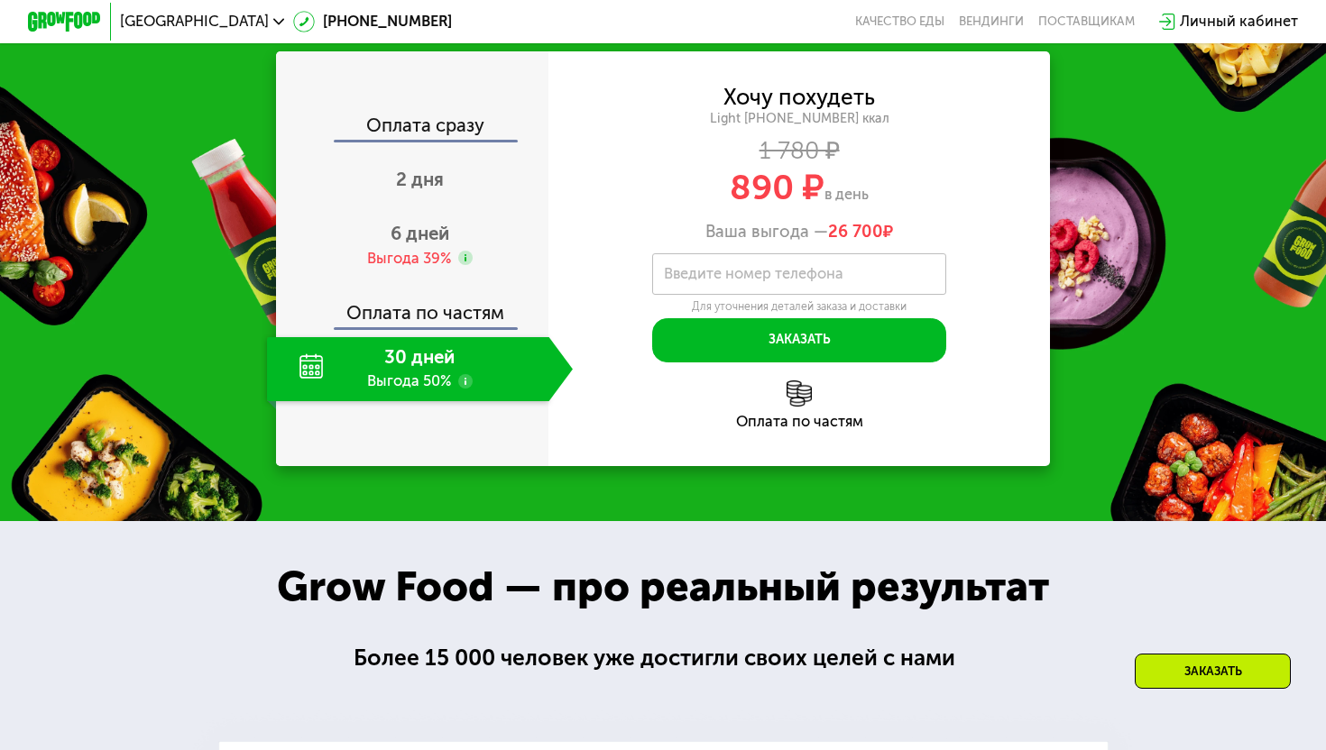
scroll to position [1731, 0]
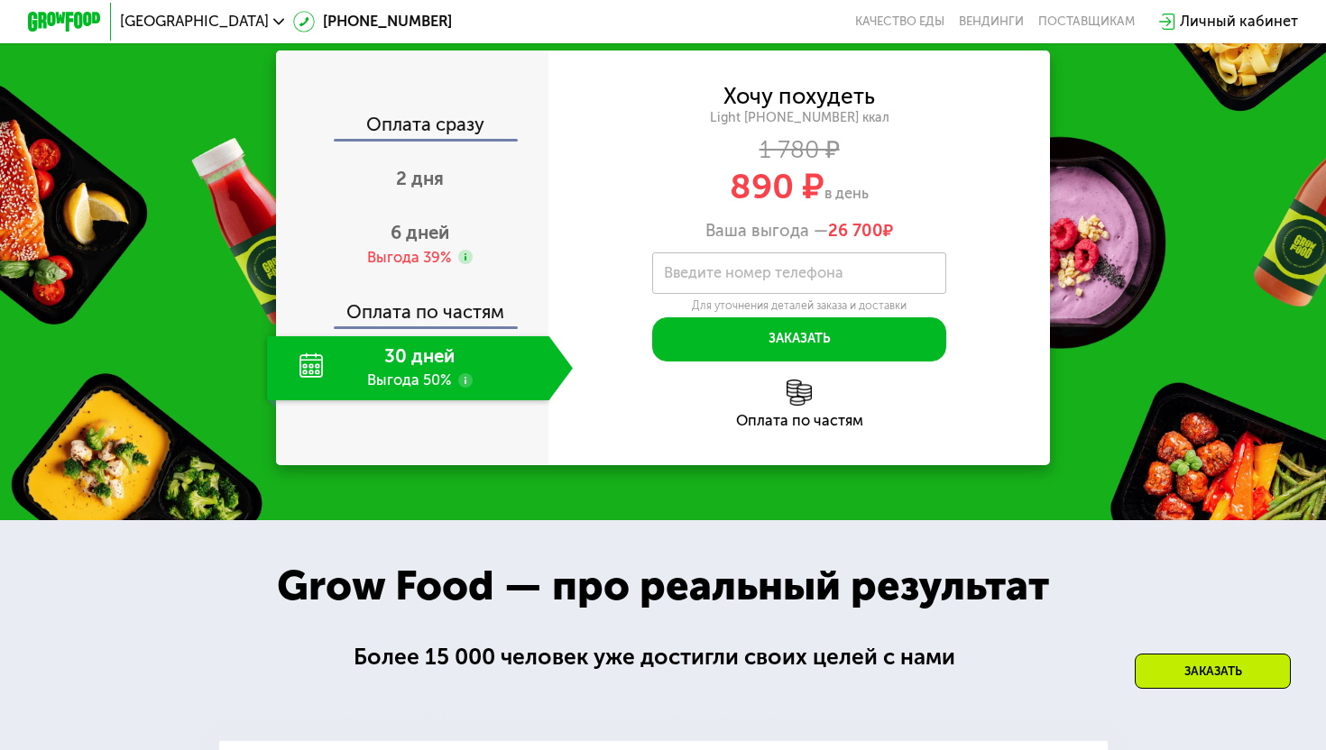
click at [464, 388] on use at bounding box center [465, 380] width 14 height 14
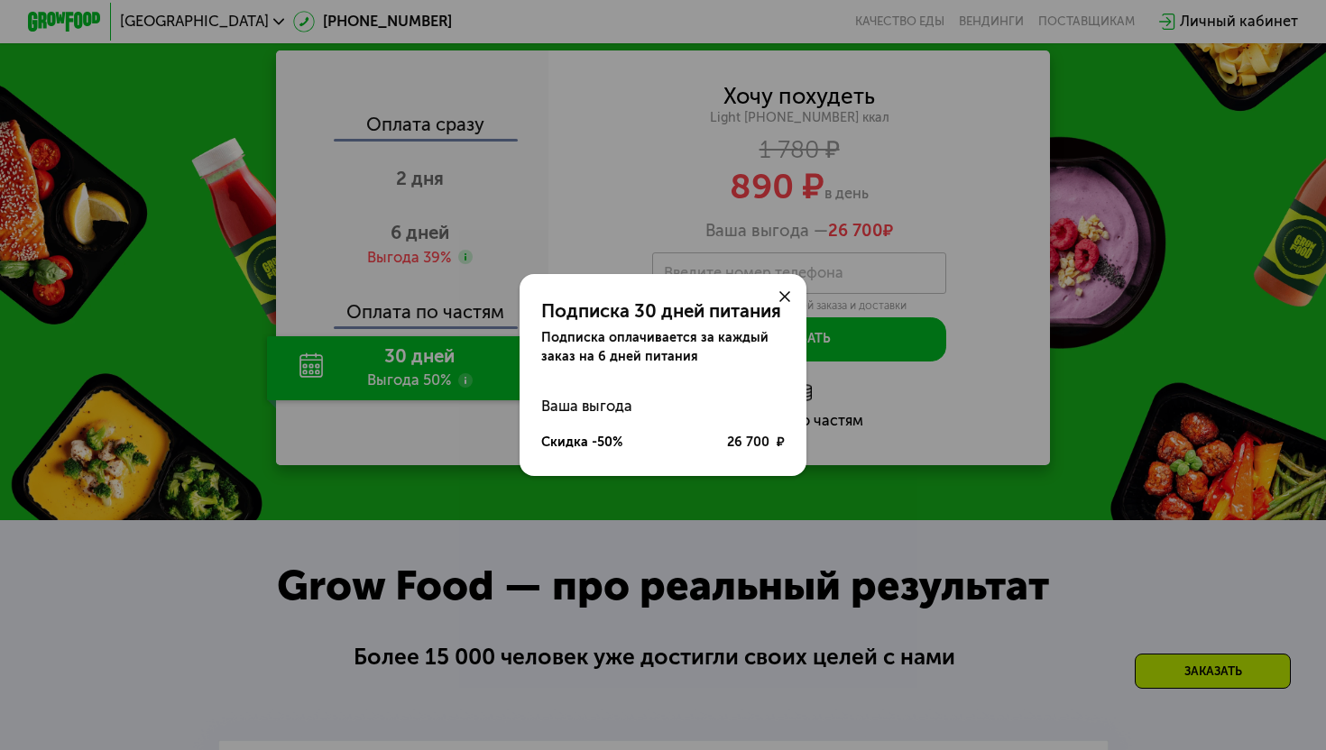
click at [786, 295] on icon at bounding box center [784, 296] width 11 height 11
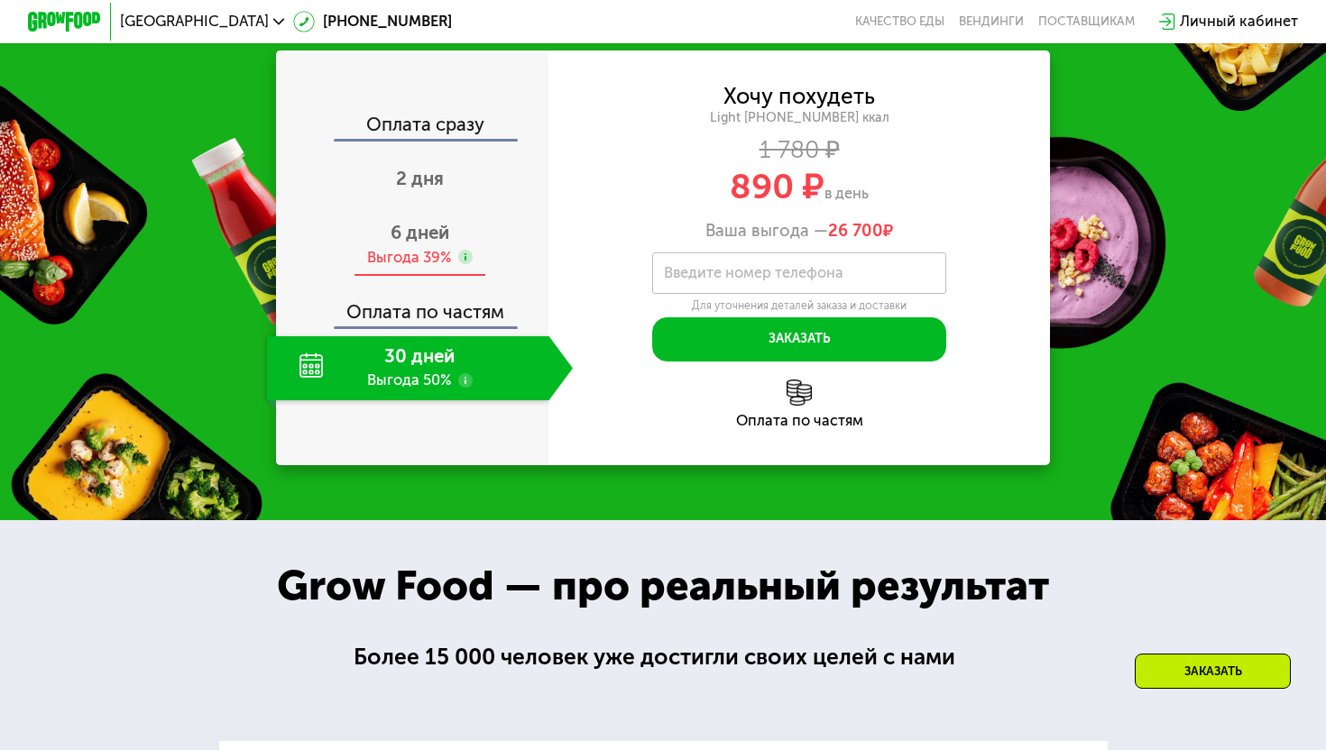
click at [511, 277] on div "6 дней Выгода 39%" at bounding box center [420, 245] width 306 height 64
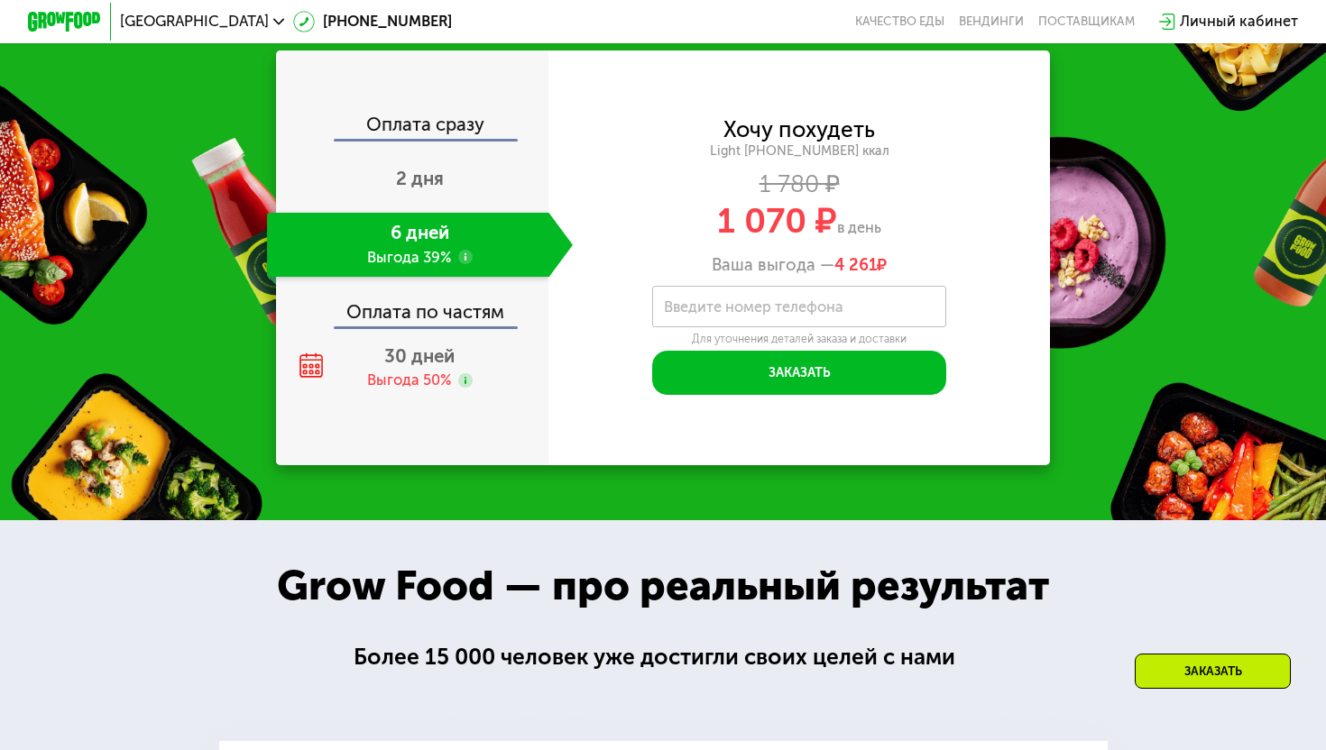
click at [476, 277] on div "6 дней Выгода 39%" at bounding box center [407, 245] width 281 height 64
click at [463, 264] on use at bounding box center [465, 257] width 14 height 14
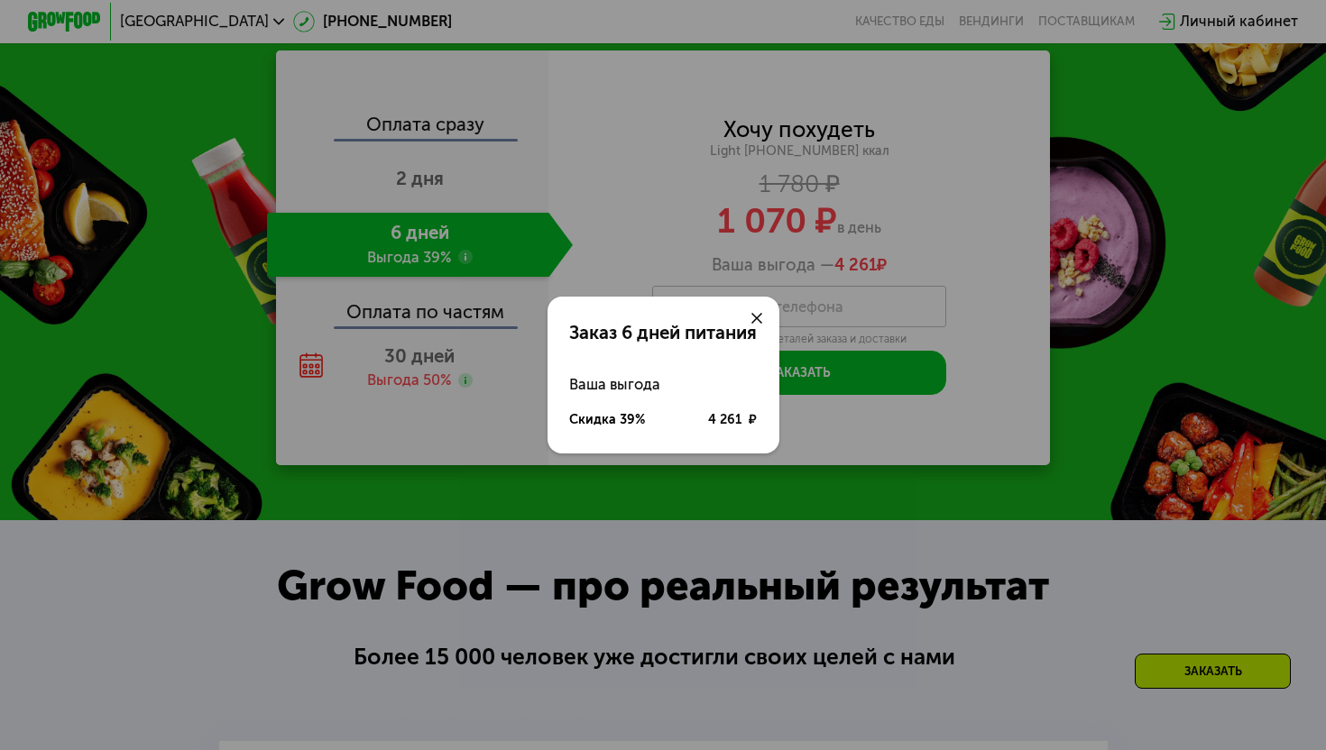
click at [762, 317] on icon at bounding box center [756, 318] width 11 height 11
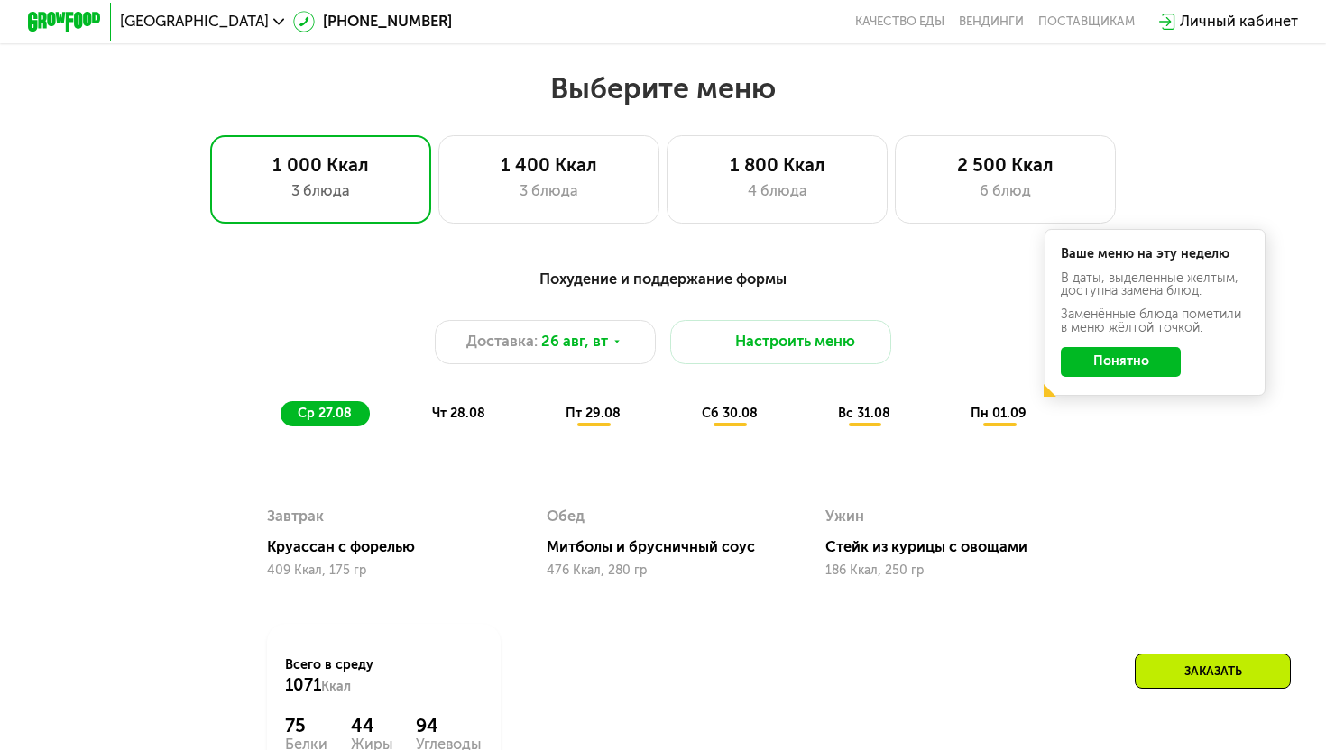
scroll to position [748, 0]
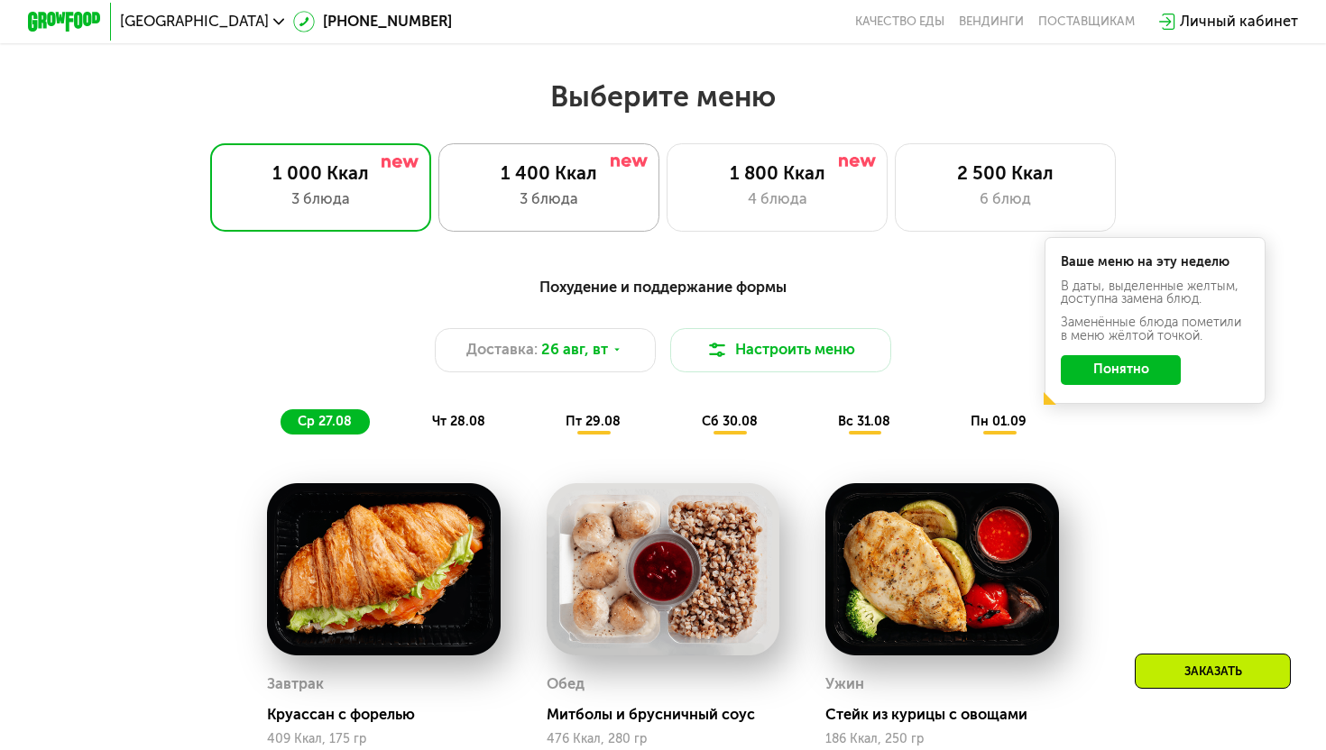
click at [603, 178] on div "1 400 Ккал" at bounding box center [548, 173] width 182 height 23
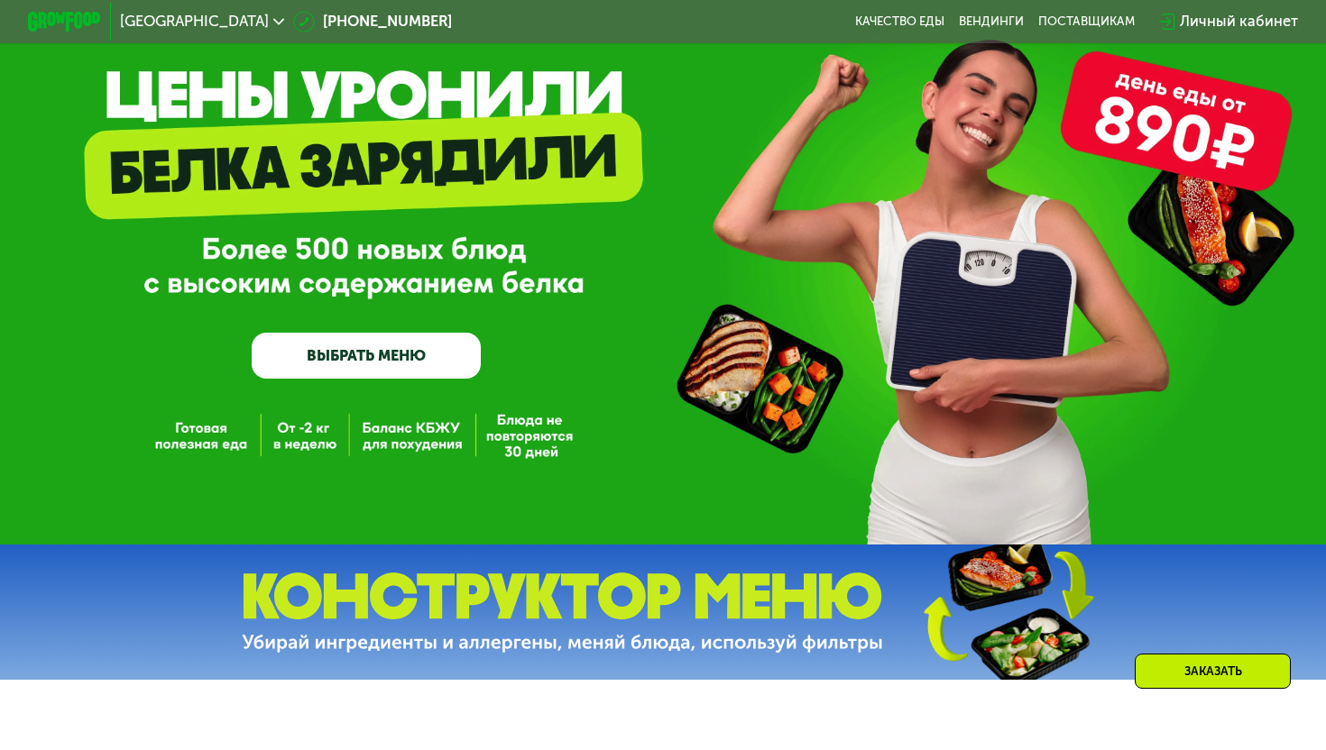
scroll to position [0, 0]
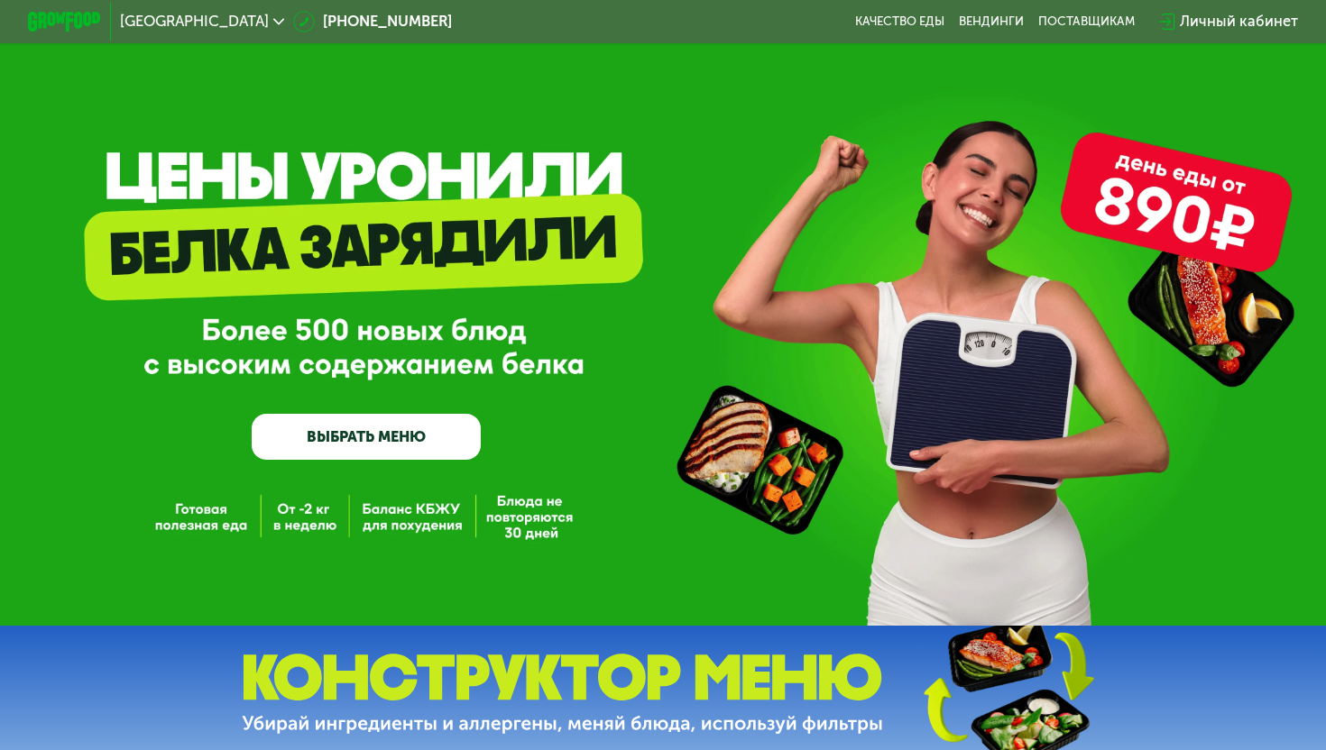
click at [816, 170] on div "GrowFood — доставка правильного питания ВЫБРАТЬ МЕНЮ" at bounding box center [663, 313] width 1326 height 626
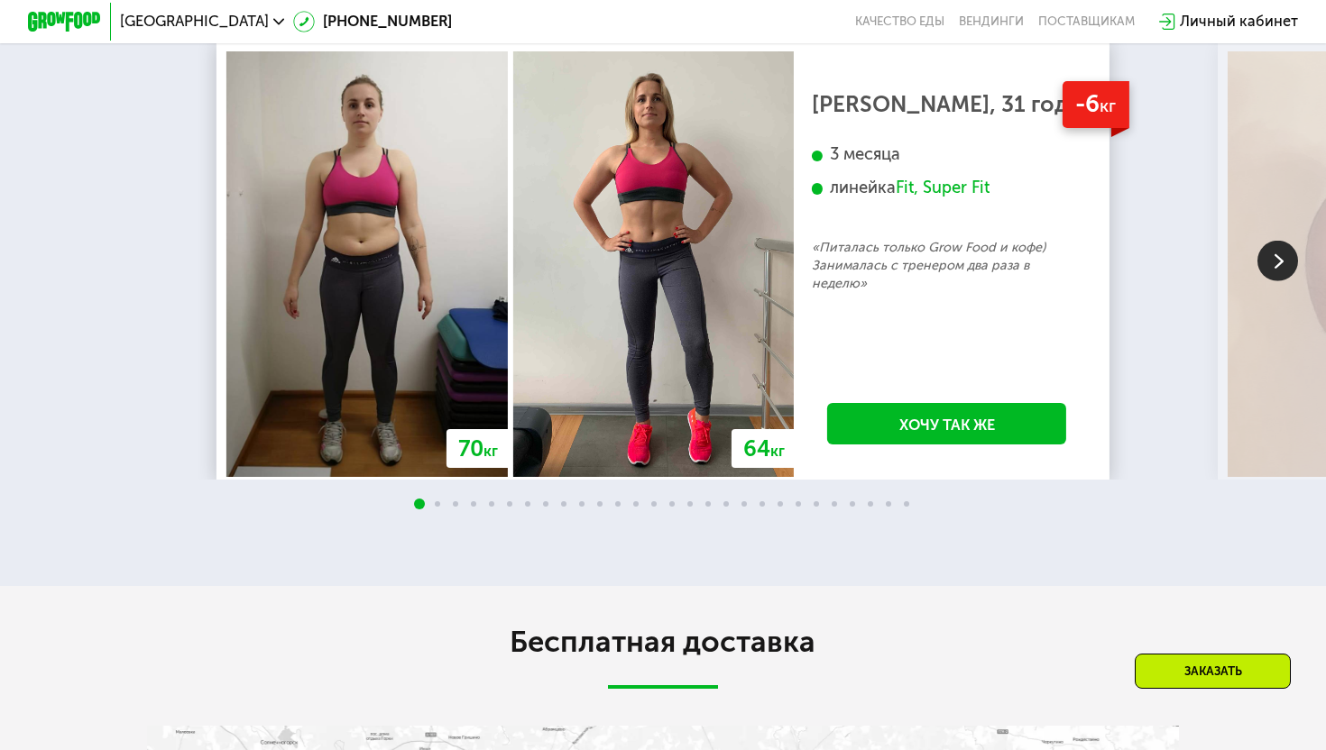
scroll to position [3064, 0]
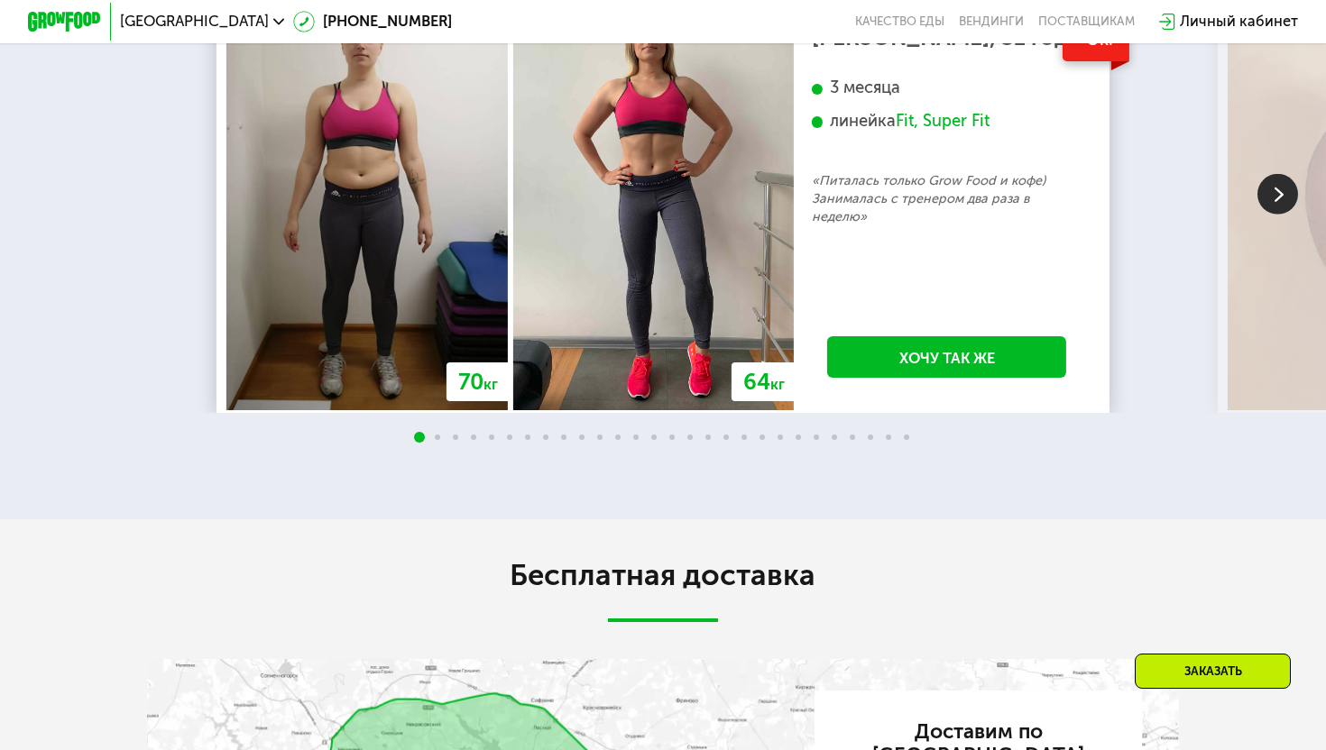
click at [1264, 215] on img at bounding box center [1277, 194] width 41 height 41
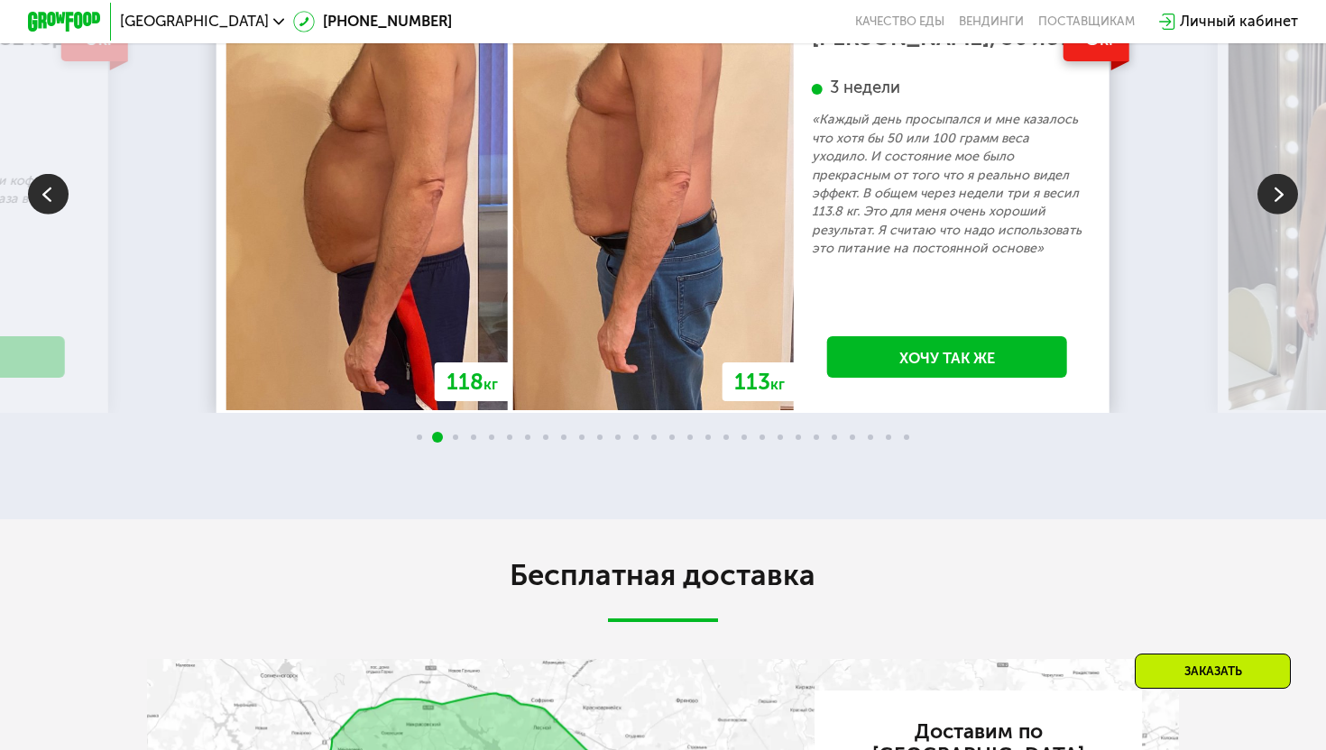
click at [1264, 215] on img at bounding box center [1277, 194] width 41 height 41
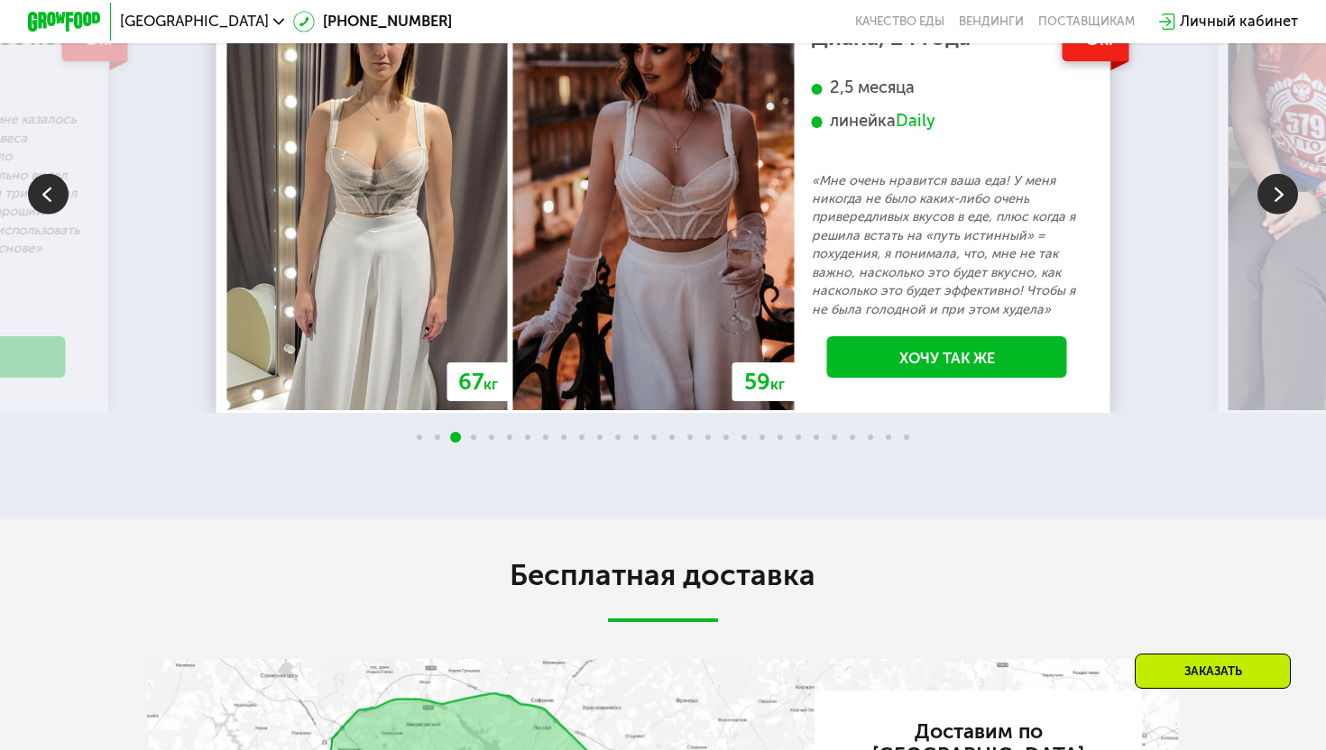
click at [1264, 215] on img at bounding box center [1277, 194] width 41 height 41
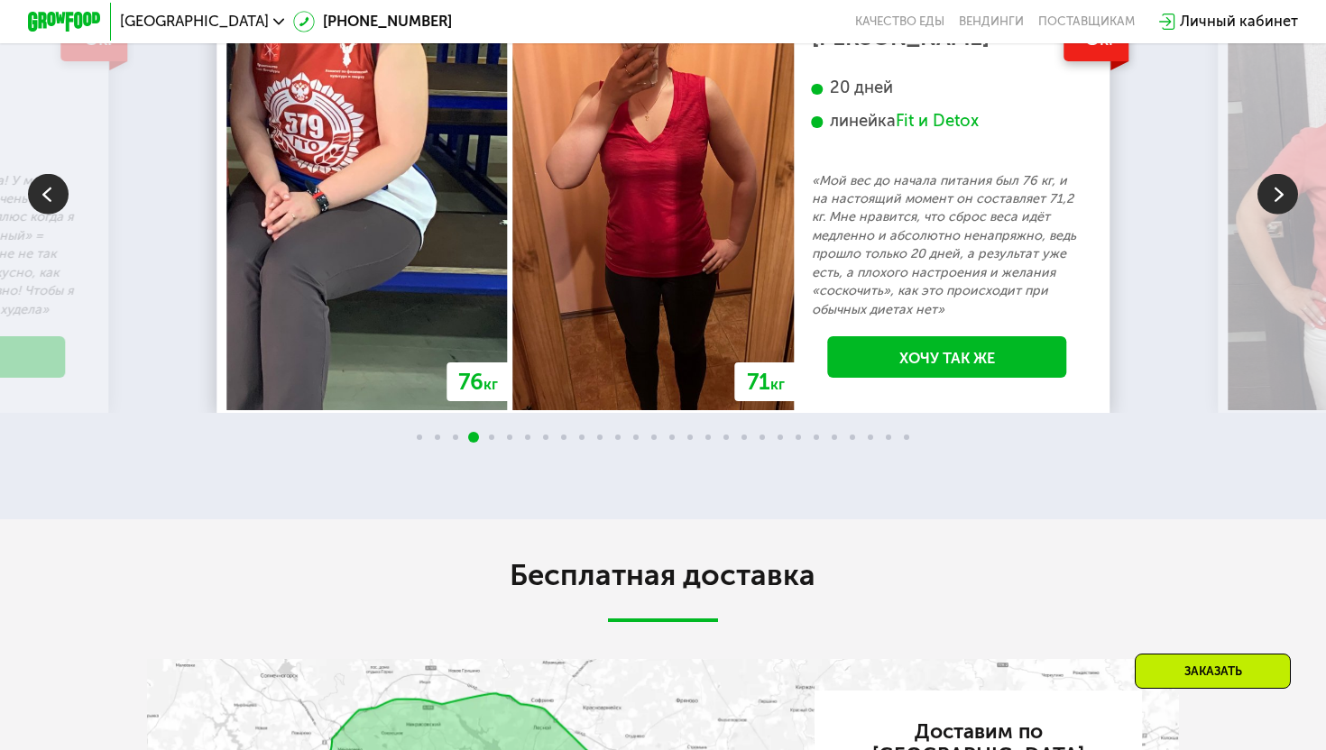
click at [1264, 215] on img at bounding box center [1277, 194] width 41 height 41
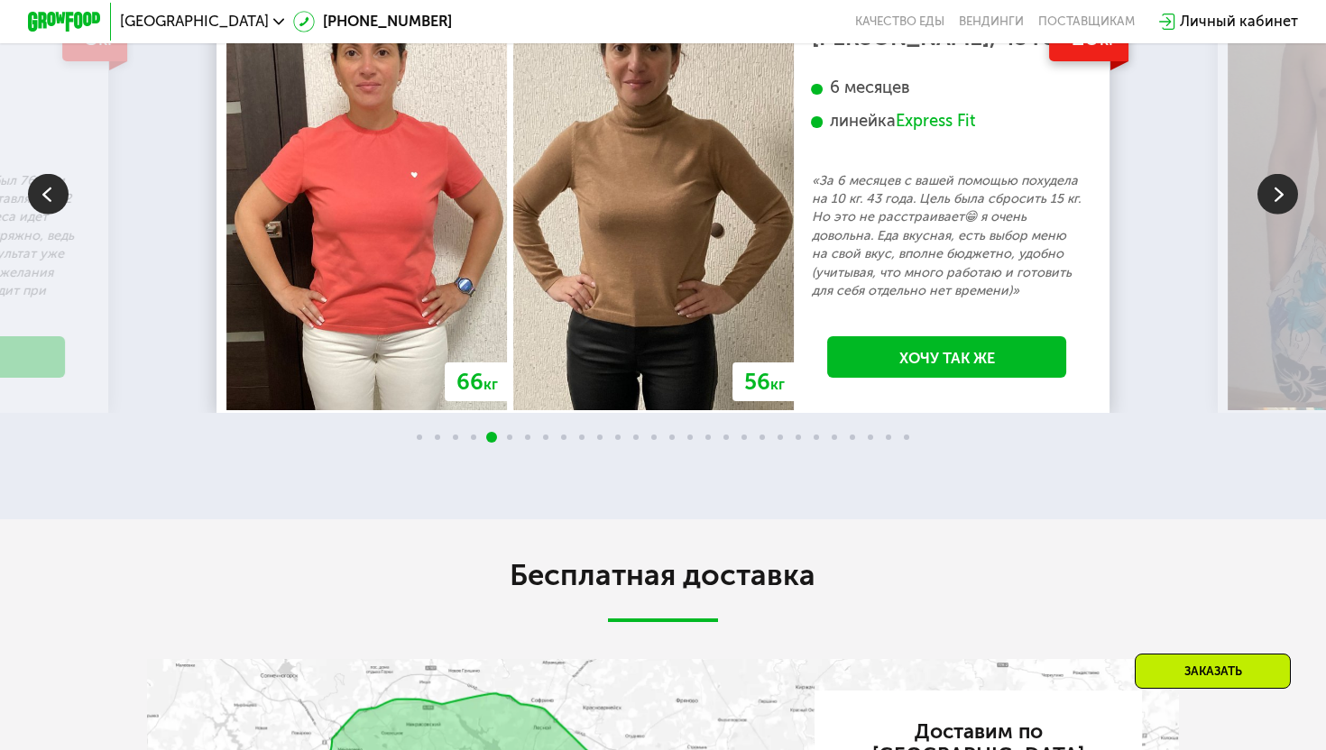
click at [1264, 215] on img at bounding box center [1277, 194] width 41 height 41
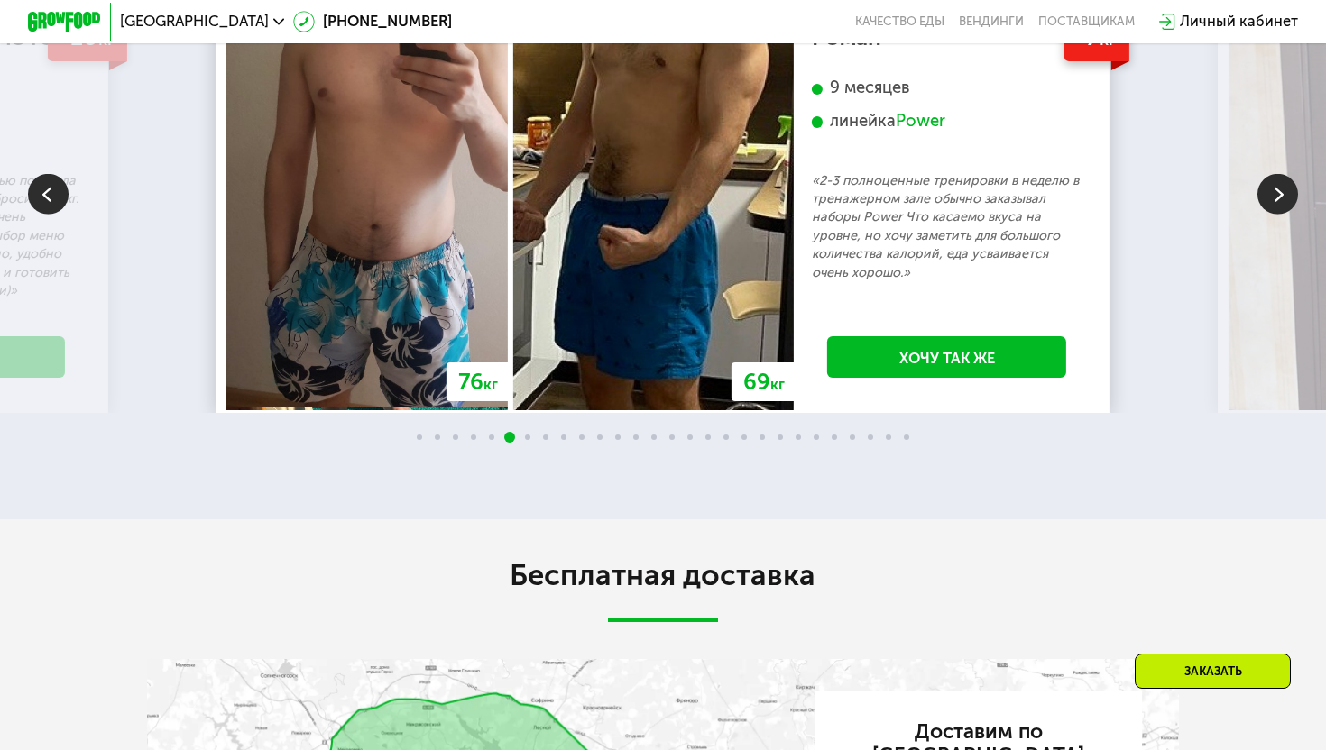
click at [1264, 215] on img at bounding box center [1277, 194] width 41 height 41
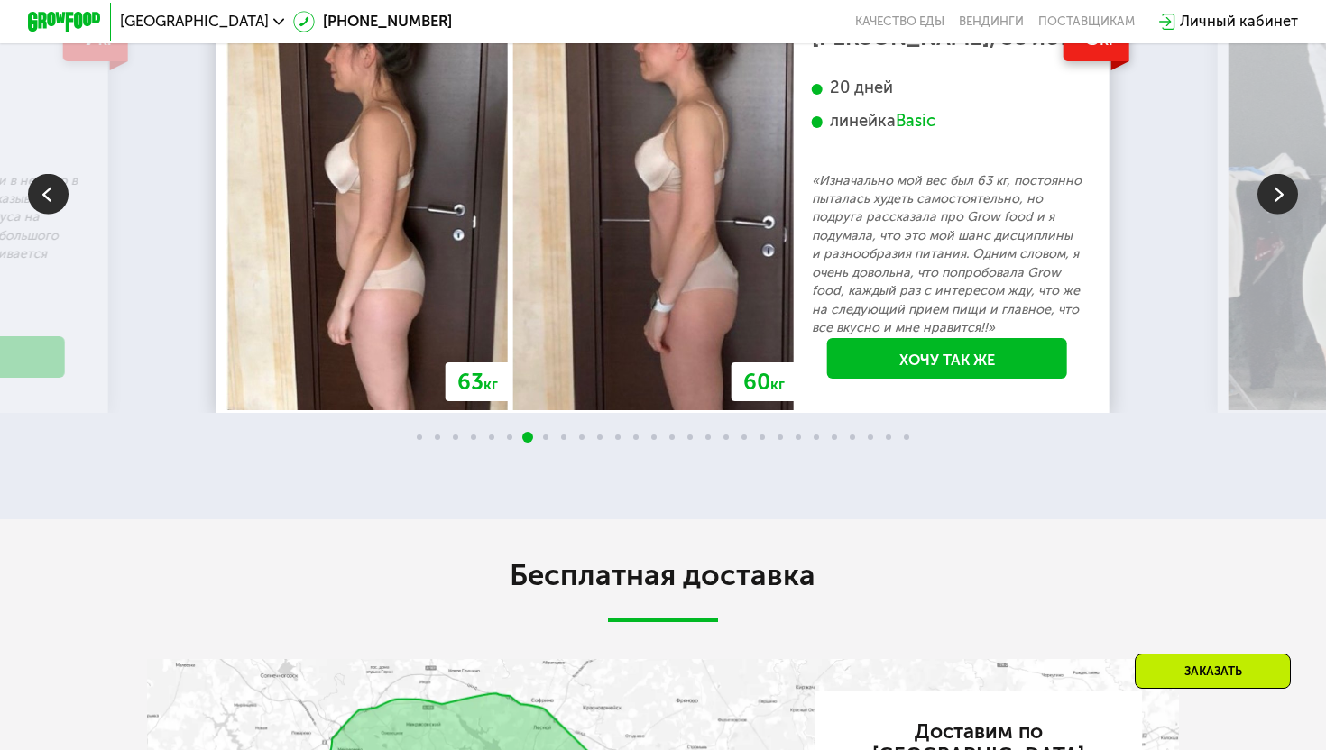
click at [1264, 215] on img at bounding box center [1277, 194] width 41 height 41
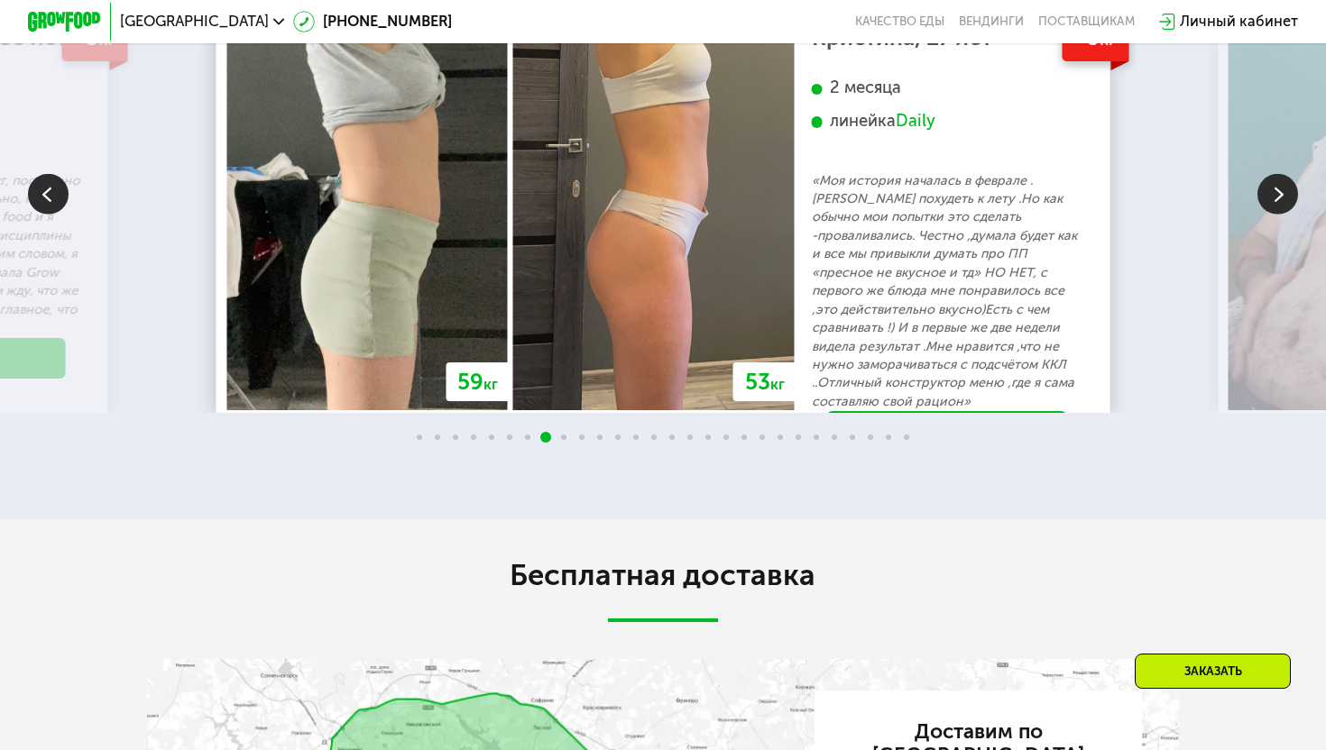
click at [1264, 215] on img at bounding box center [1277, 194] width 41 height 41
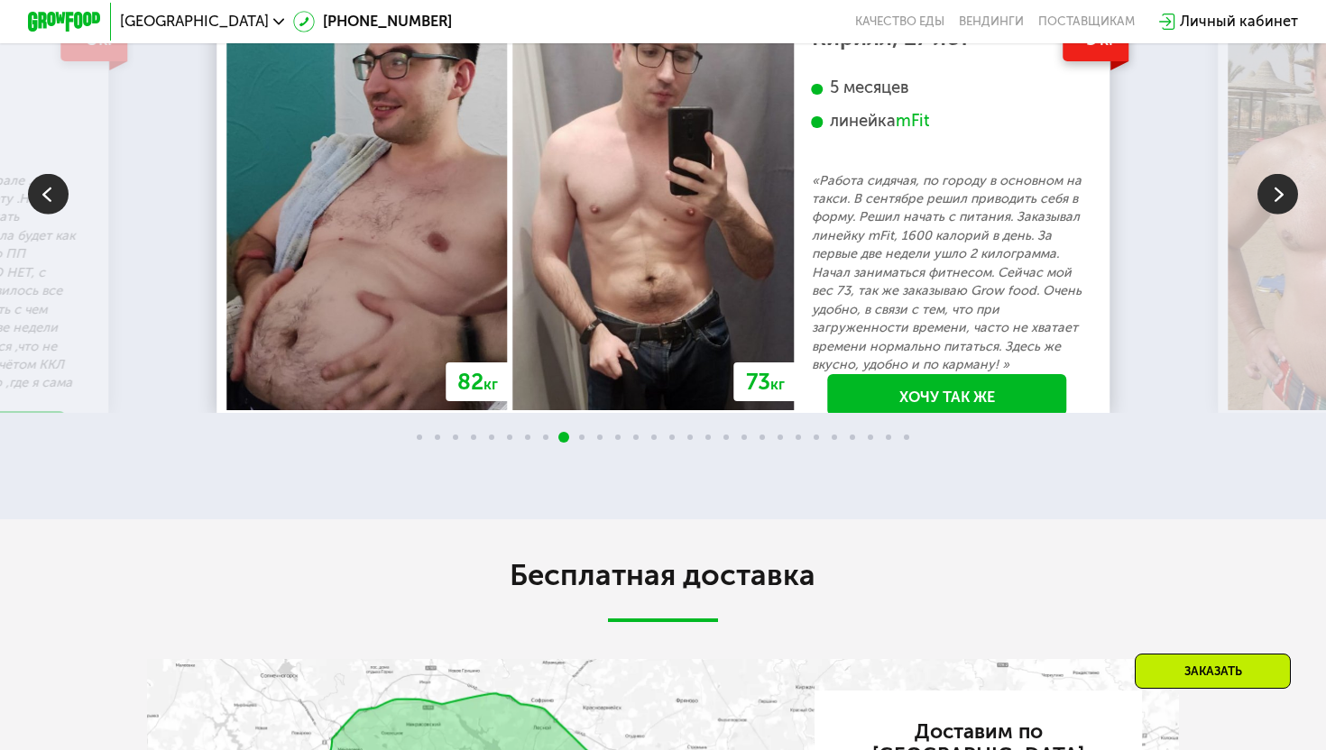
click at [1264, 215] on img at bounding box center [1277, 194] width 41 height 41
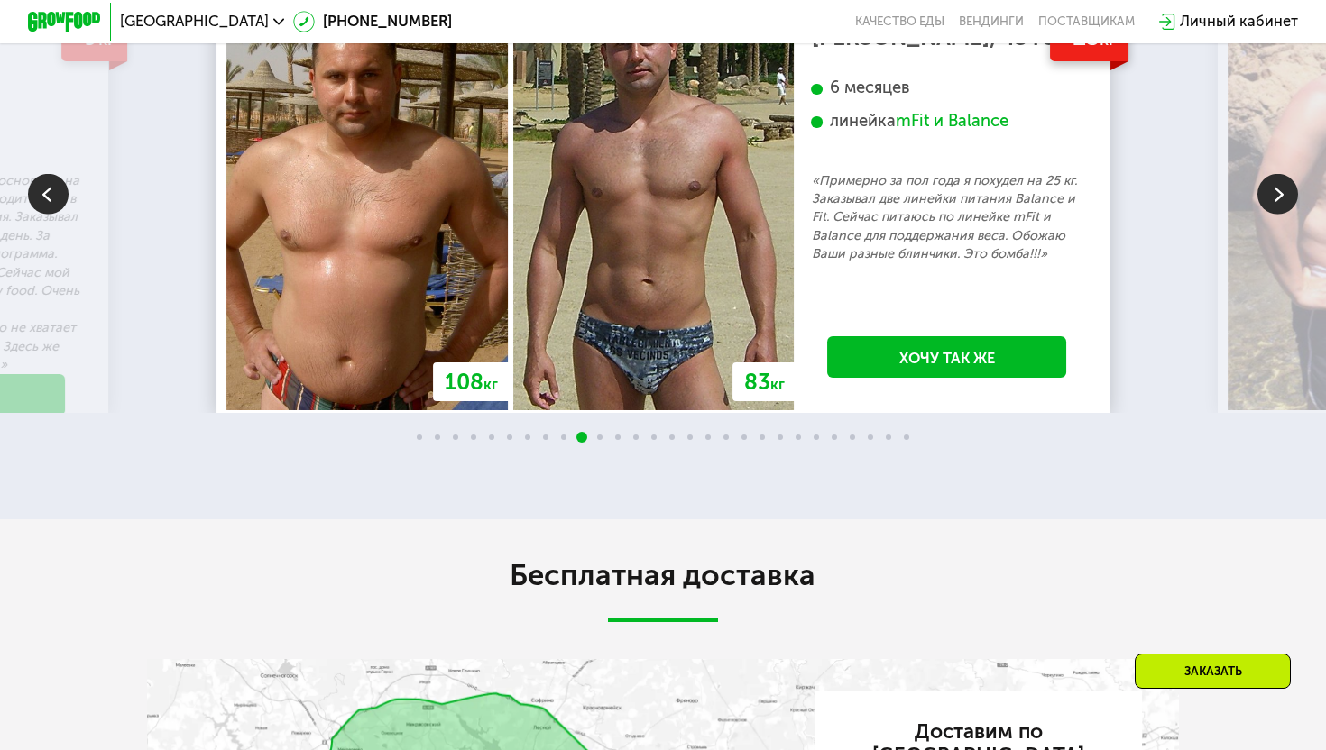
click at [1264, 215] on img at bounding box center [1277, 194] width 41 height 41
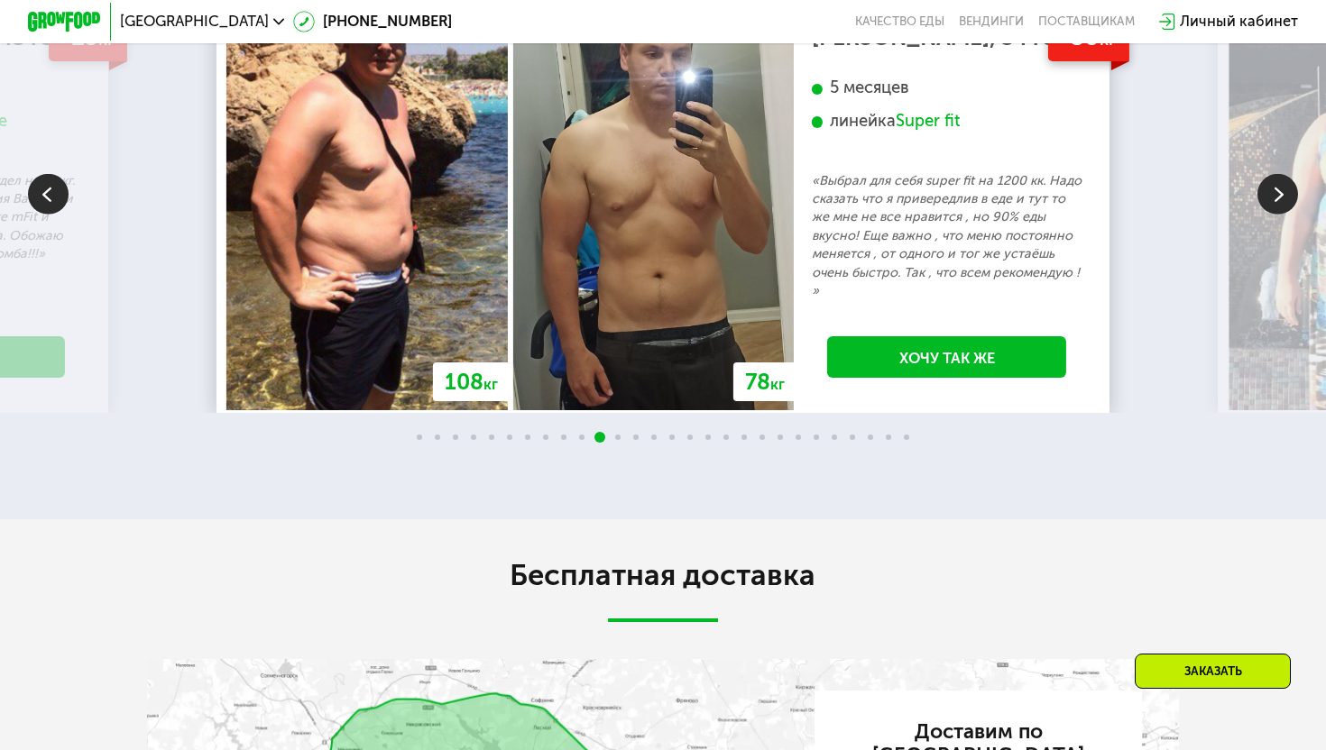
click at [1264, 215] on img at bounding box center [1277, 194] width 41 height 41
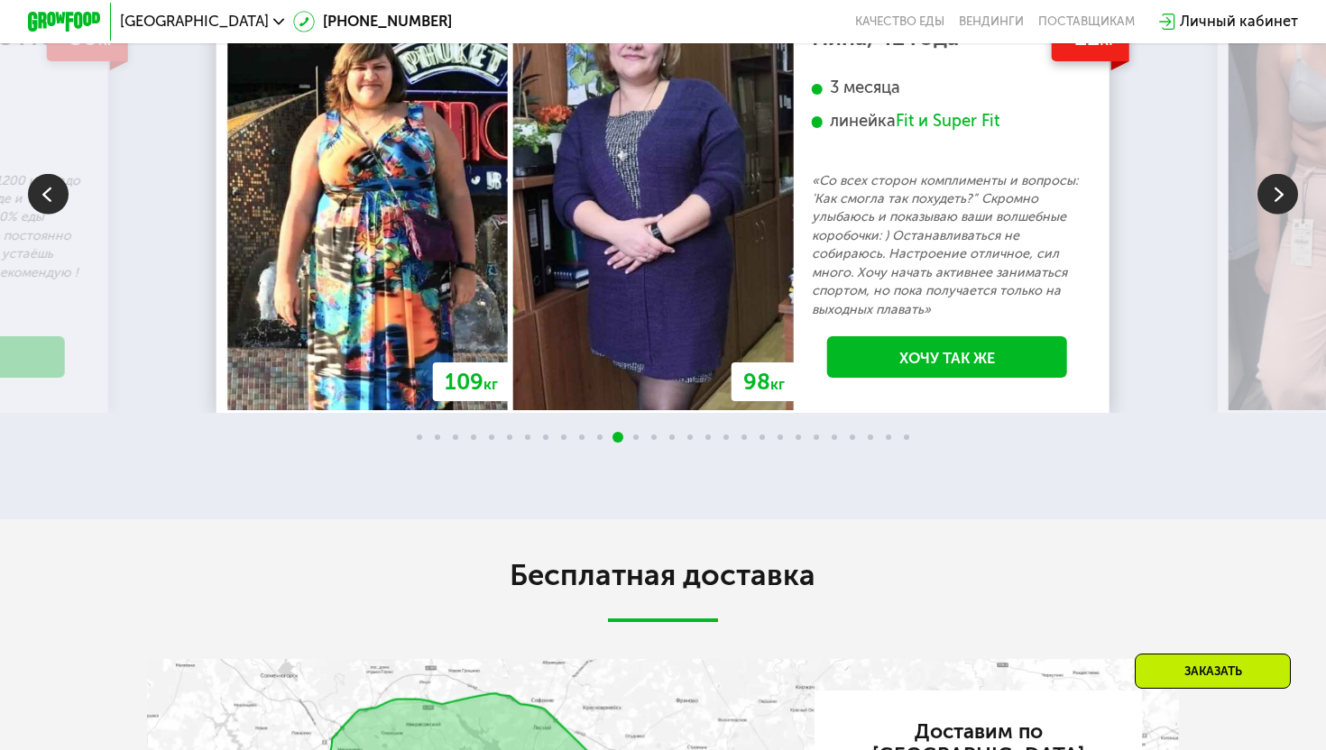
click at [1264, 215] on img at bounding box center [1277, 194] width 41 height 41
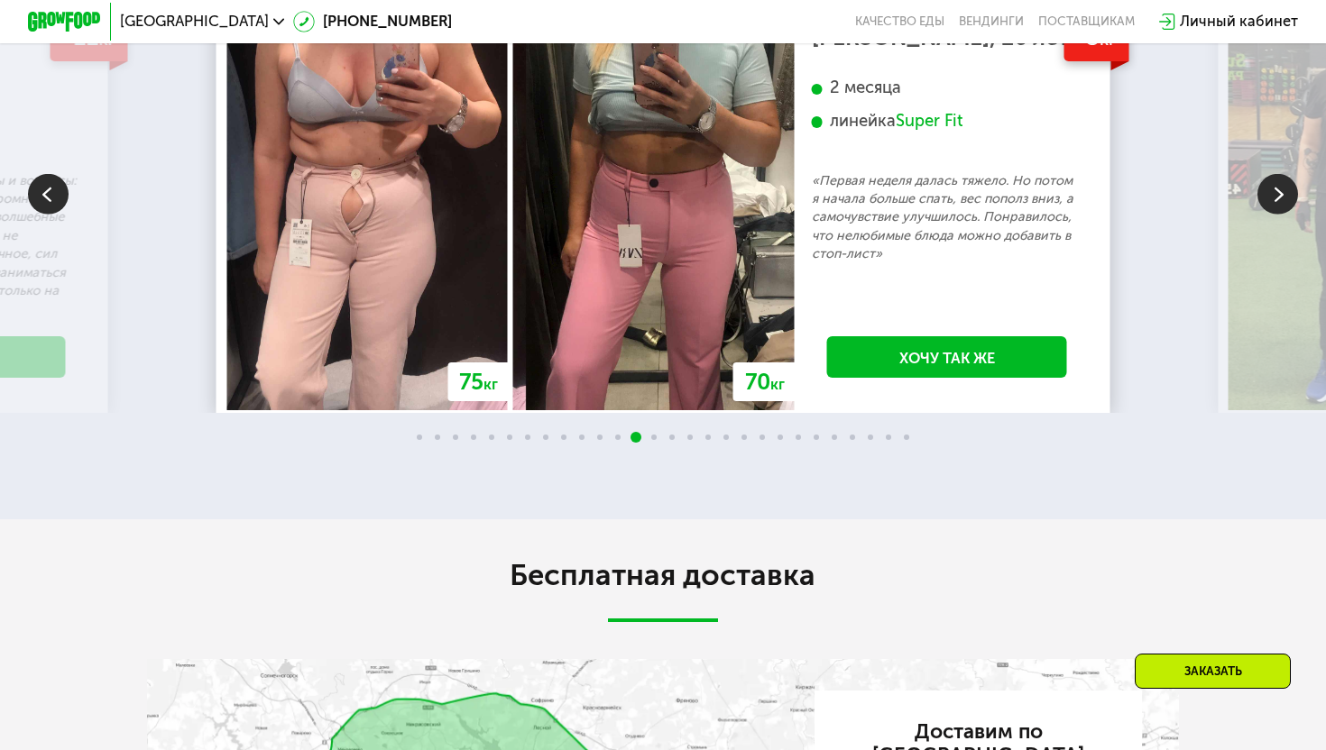
click at [1262, 215] on img at bounding box center [1277, 194] width 41 height 41
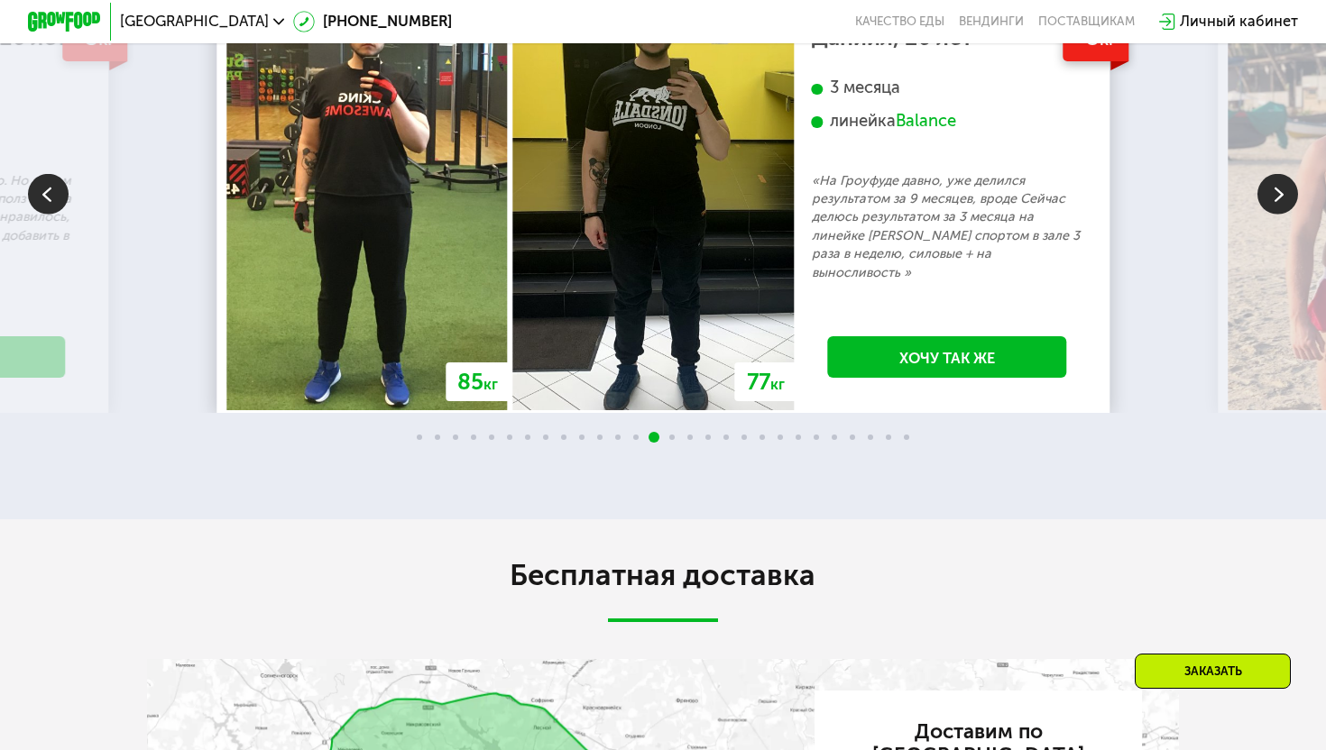
click at [1262, 215] on img at bounding box center [1277, 194] width 41 height 41
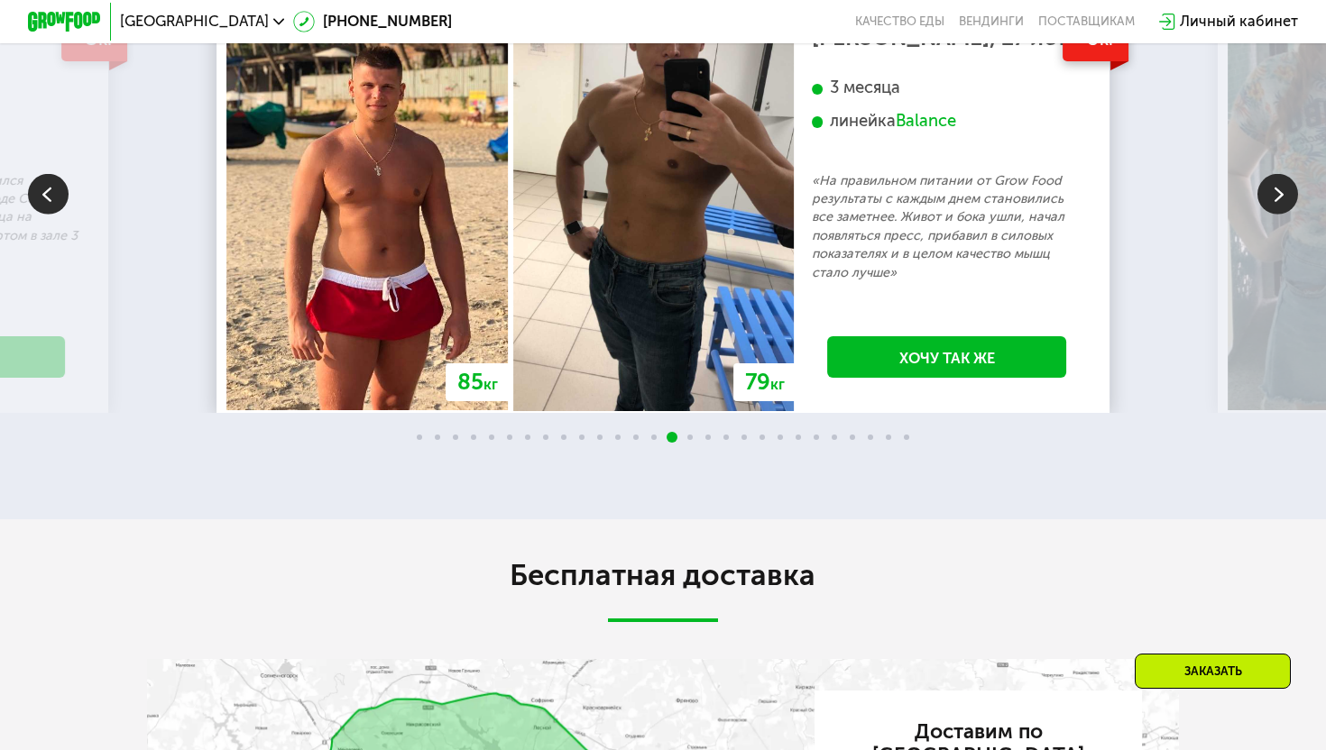
click at [1262, 215] on img at bounding box center [1277, 194] width 41 height 41
